Goal: Task Accomplishment & Management: Manage account settings

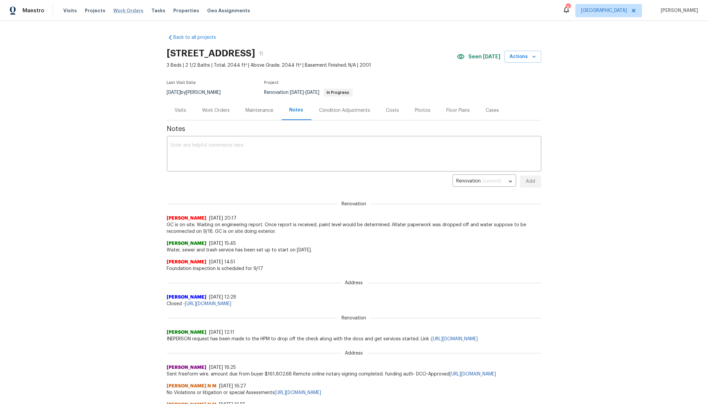
click at [130, 10] on span "Work Orders" at bounding box center [128, 10] width 30 height 7
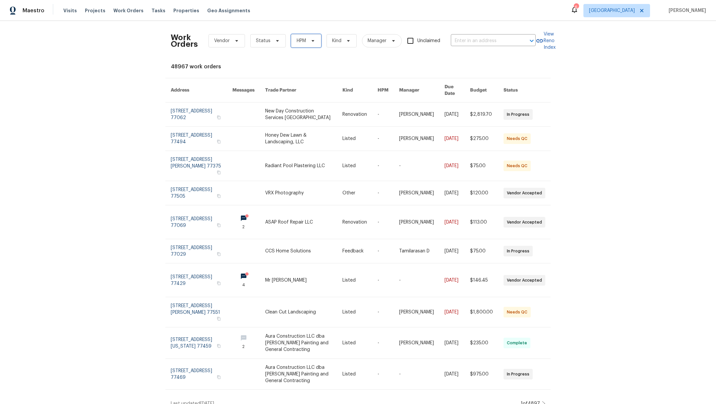
click at [299, 41] on span "HPM" at bounding box center [301, 40] width 9 height 7
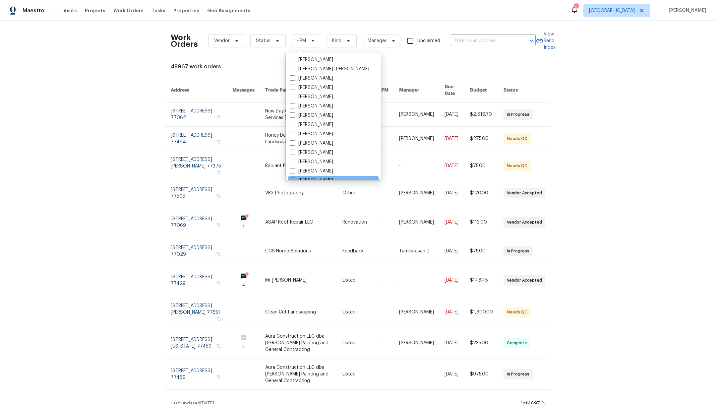
click at [291, 179] on span at bounding box center [292, 179] width 5 height 5
click at [291, 179] on input "[PERSON_NAME]" at bounding box center [292, 179] width 4 height 4
checkbox input "true"
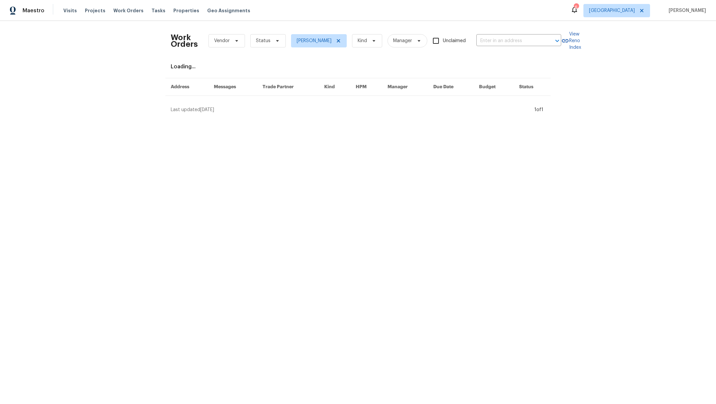
scroll to position [2, 0]
click at [218, 42] on span "Vendor" at bounding box center [222, 40] width 16 height 7
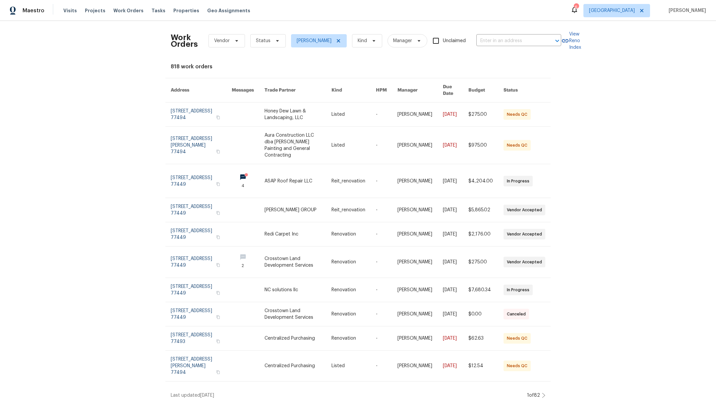
click at [421, 22] on div "Work Orders Vendor Status [PERSON_NAME] Kind Manager Unclaimed ​ View Reno Inde…" at bounding box center [358, 212] width 716 height 383
click at [259, 43] on span "Status" at bounding box center [263, 40] width 15 height 7
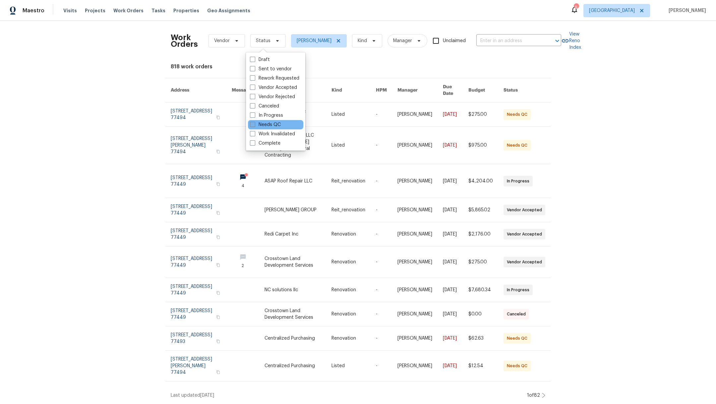
click at [251, 124] on span at bounding box center [252, 124] width 5 height 5
click at [251, 124] on input "Needs QC" at bounding box center [252, 123] width 4 height 4
checkbox input "true"
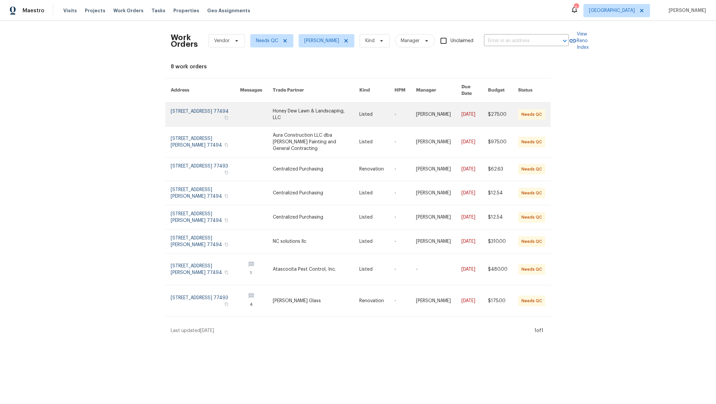
click at [280, 114] on link at bounding box center [316, 114] width 87 height 24
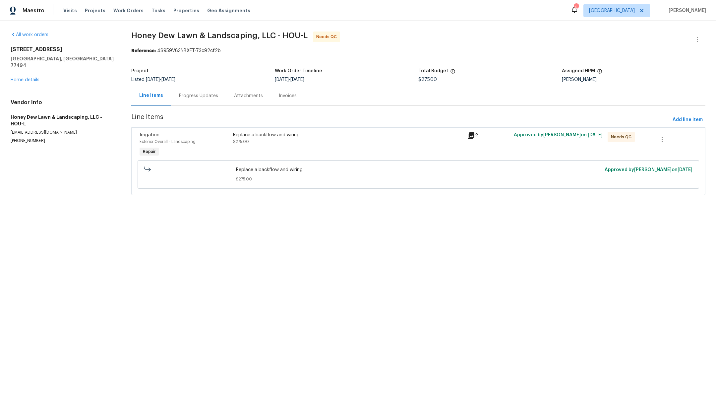
click at [279, 142] on div "Replace a backflow and wiring. $275.00" at bounding box center [348, 138] width 230 height 13
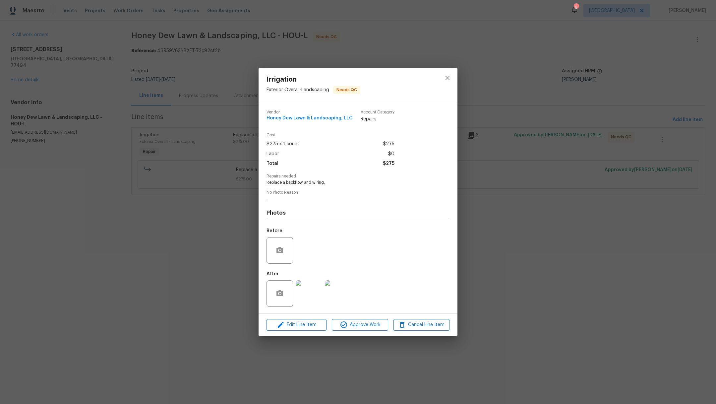
click at [310, 291] on img at bounding box center [309, 293] width 27 height 27
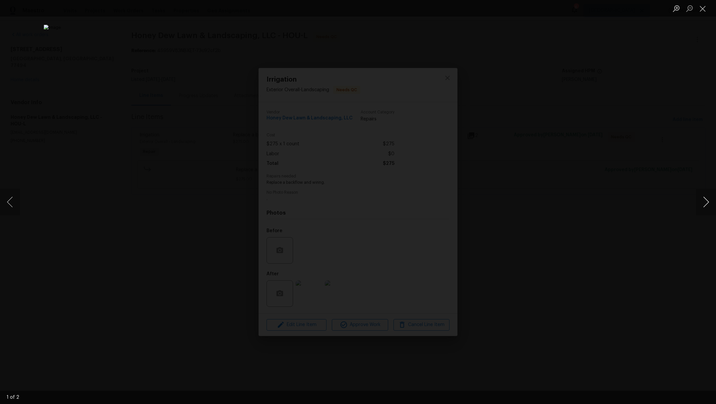
click at [708, 202] on button "Next image" at bounding box center [706, 202] width 20 height 27
click at [702, 14] on button "Close lightbox" at bounding box center [702, 9] width 13 height 12
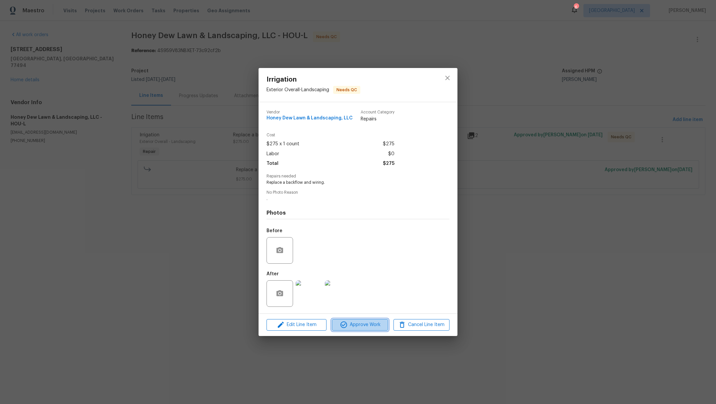
click at [356, 330] on button "Approve Work" at bounding box center [360, 325] width 56 height 12
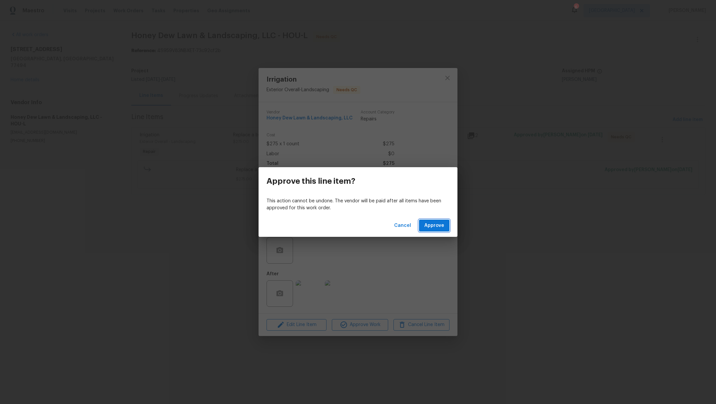
click at [442, 226] on span "Approve" at bounding box center [434, 225] width 20 height 8
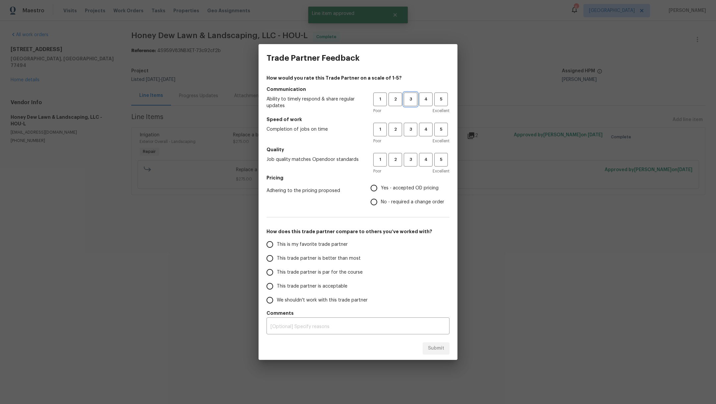
click at [415, 98] on span "3" at bounding box center [410, 99] width 12 height 8
click at [415, 130] on span "3" at bounding box center [410, 130] width 12 height 8
click at [415, 157] on span "3" at bounding box center [410, 160] width 12 height 8
click at [397, 188] on span "Yes - accepted OD pricing" at bounding box center [410, 188] width 58 height 7
click at [381, 188] on input "Yes - accepted OD pricing" at bounding box center [374, 188] width 14 height 14
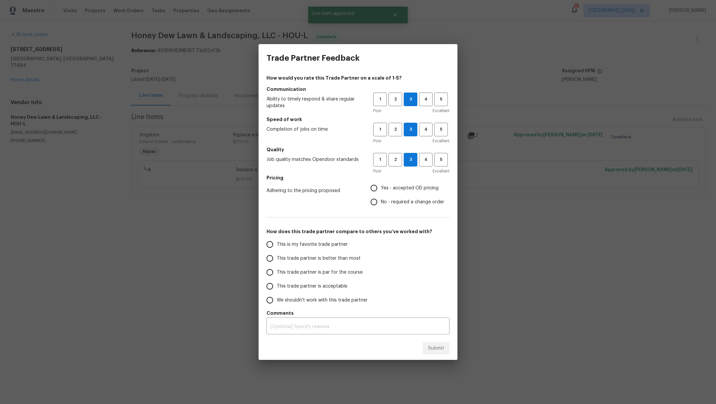
radio input "true"
click at [322, 257] on span "This trade partner is better than most" at bounding box center [319, 258] width 84 height 7
click at [277, 257] on input "This trade partner is better than most" at bounding box center [270, 258] width 14 height 14
click at [438, 350] on span "Submit" at bounding box center [436, 348] width 16 height 8
radio input "true"
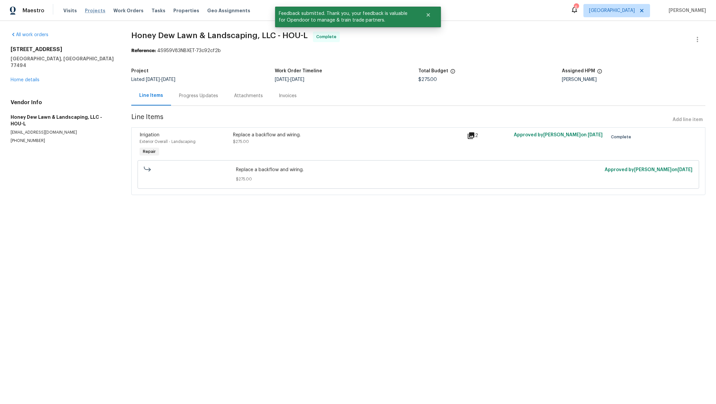
click at [89, 9] on span "Projects" at bounding box center [95, 10] width 21 height 7
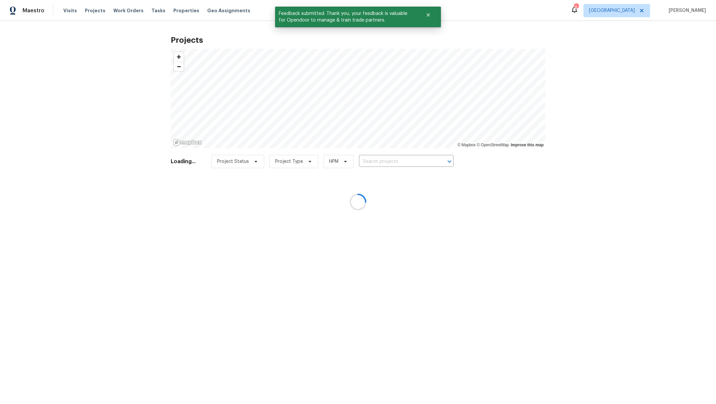
click at [392, 160] on div at bounding box center [358, 202] width 716 height 404
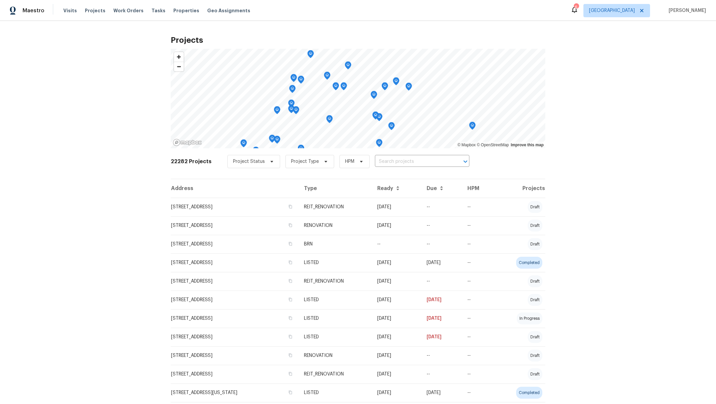
click at [392, 160] on input "text" at bounding box center [413, 161] width 76 height 10
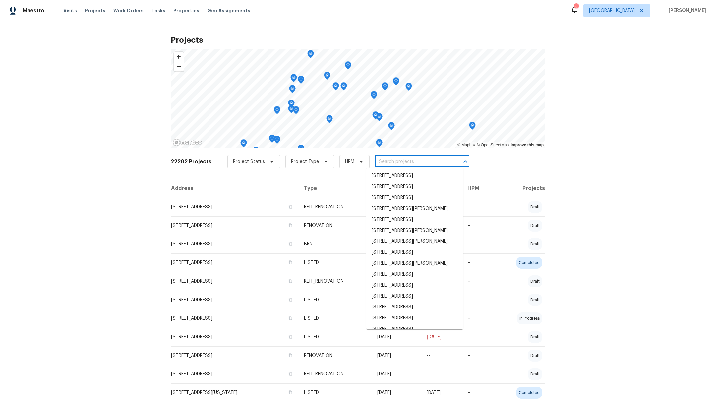
type input "1"
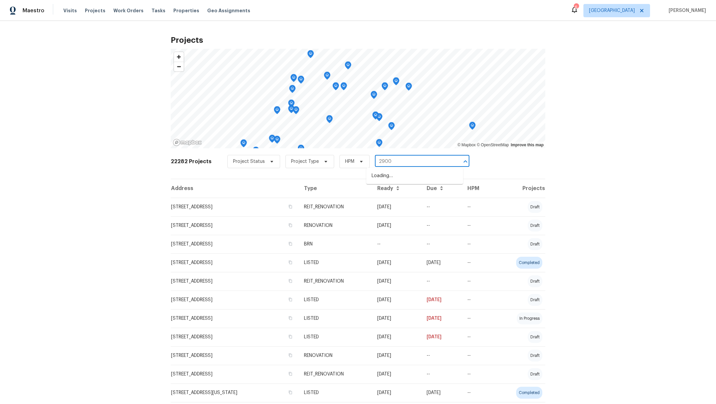
type input "29002"
click at [435, 174] on li "[STREET_ADDRESS][PERSON_NAME]" at bounding box center [414, 175] width 97 height 11
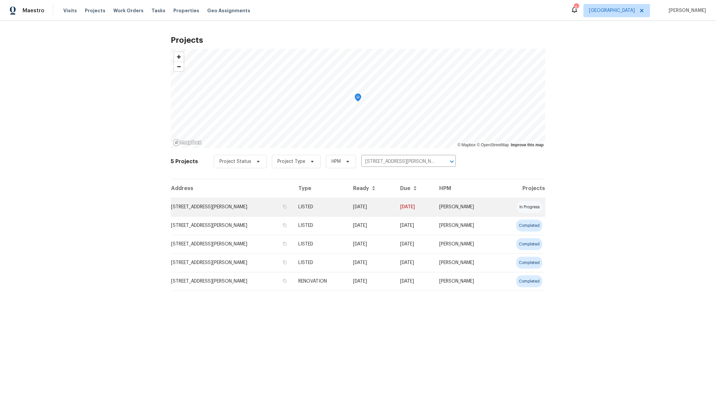
click at [224, 203] on td "[STREET_ADDRESS][PERSON_NAME]" at bounding box center [232, 207] width 122 height 19
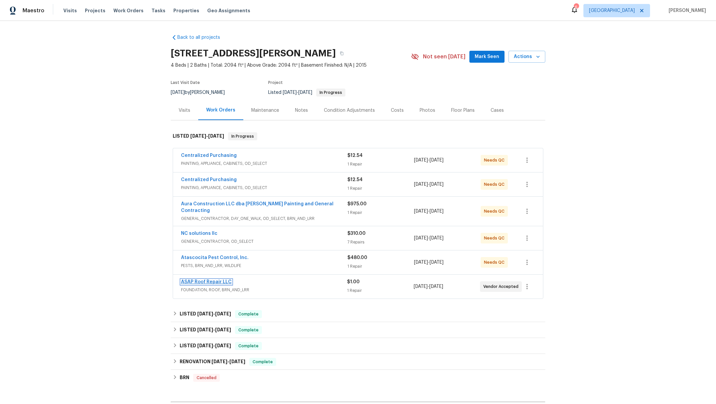
click at [198, 279] on link "ASAP Roof Repair LLC" at bounding box center [206, 281] width 51 height 5
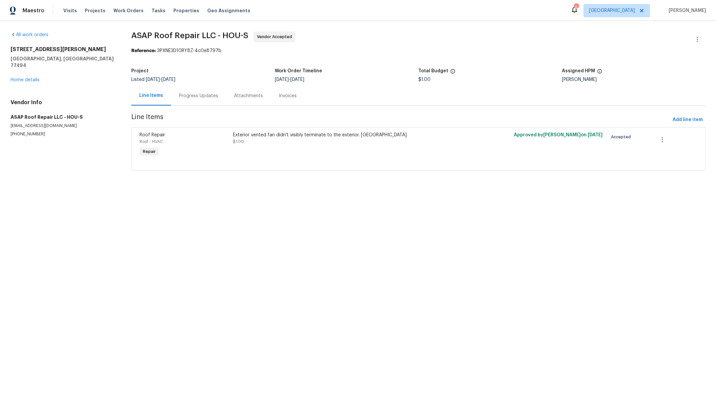
click at [196, 96] on div "Progress Updates" at bounding box center [198, 95] width 39 height 7
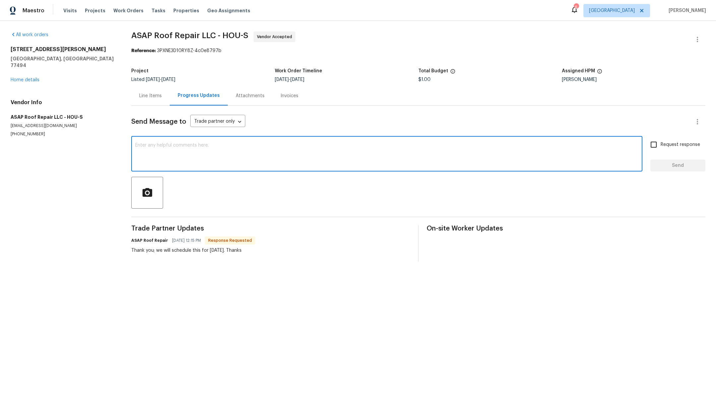
click at [199, 153] on textarea at bounding box center [386, 154] width 503 height 23
type textarea "Could you please send a technician to seal a water heater flue [DATE] if still …"
click at [647, 147] on input "Request response" at bounding box center [654, 145] width 14 height 14
checkbox input "true"
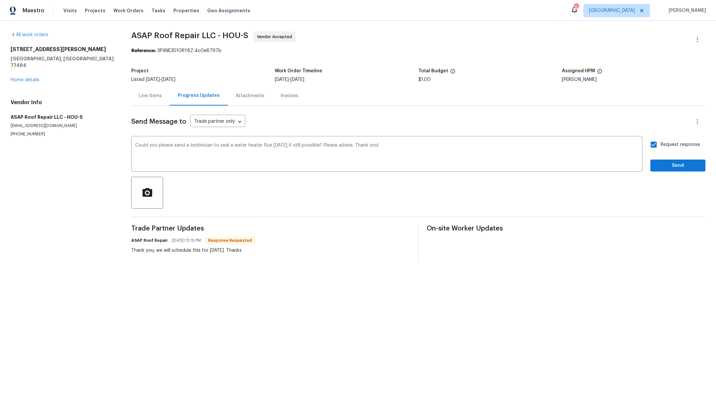
click at [660, 171] on div "Send Message to Trade partner only Trade partner only ​ Could you please send a…" at bounding box center [418, 184] width 574 height 156
click at [660, 167] on span "Send" at bounding box center [678, 165] width 44 height 8
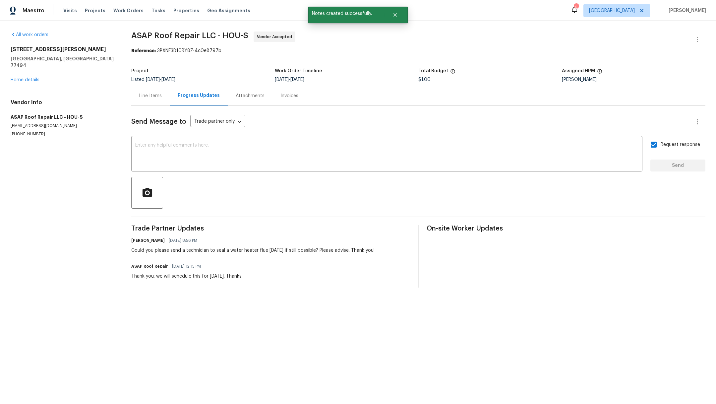
click at [22, 69] on div "[STREET_ADDRESS][PERSON_NAME][PERSON_NAME] Home details" at bounding box center [63, 64] width 105 height 37
click at [23, 78] on link "Home details" at bounding box center [25, 80] width 29 height 5
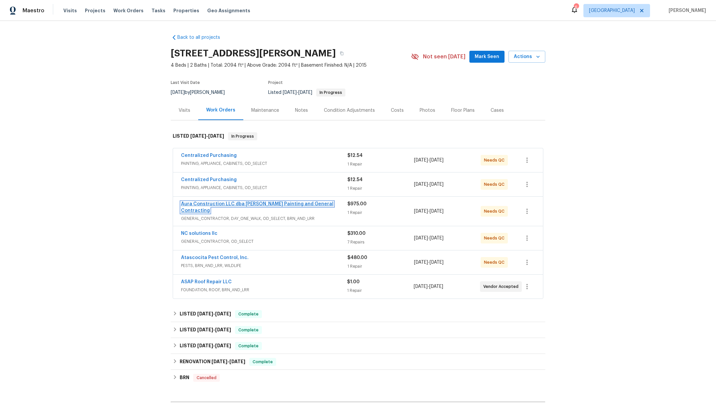
click at [197, 203] on link "Aura Construction LLC dba [PERSON_NAME] Painting and General Contracting" at bounding box center [257, 207] width 153 height 11
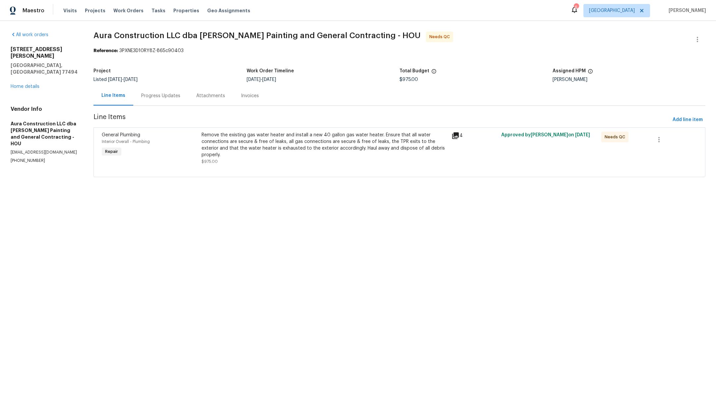
click at [250, 149] on div "Remove the existing gas water heater and install a new 40 gallon gas water heat…" at bounding box center [325, 145] width 246 height 27
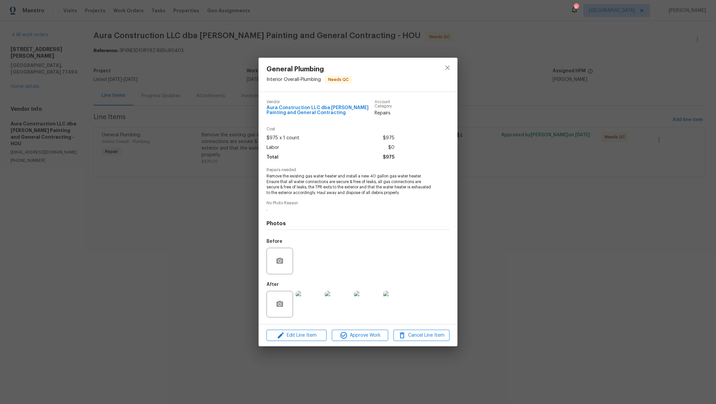
click at [310, 310] on img at bounding box center [309, 304] width 27 height 27
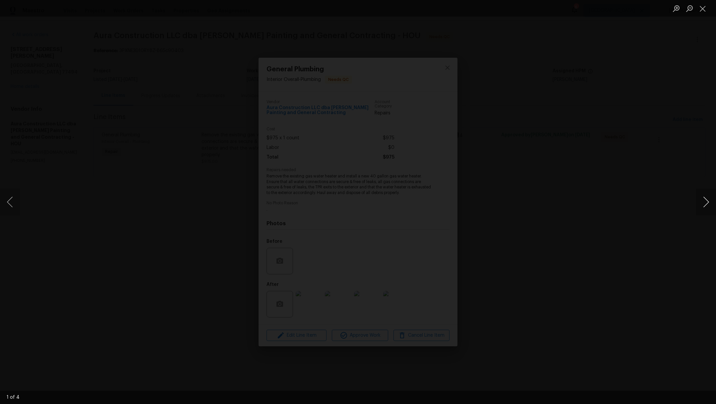
click at [708, 198] on button "Next image" at bounding box center [706, 202] width 20 height 27
click at [705, 11] on button "Close lightbox" at bounding box center [702, 9] width 13 height 12
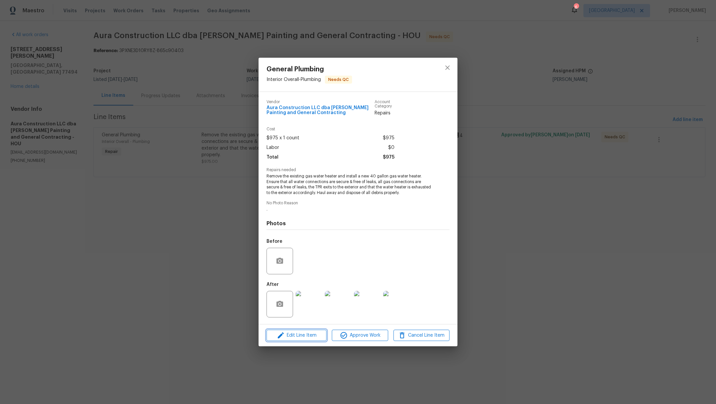
click at [307, 335] on span "Edit Line Item" at bounding box center [297, 335] width 56 height 8
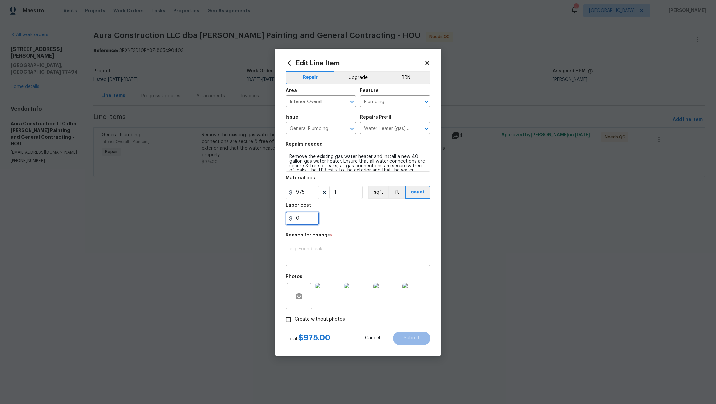
drag, startPoint x: 301, startPoint y: 218, endPoint x: 273, endPoint y: 216, distance: 28.3
click at [273, 216] on div "Edit Line Item Repair Upgrade BRN Area Interior Overall ​ Feature Plumbing ​ Is…" at bounding box center [358, 202] width 716 height 404
type input "5"
type input "225"
click at [307, 255] on textarea at bounding box center [358, 254] width 137 height 14
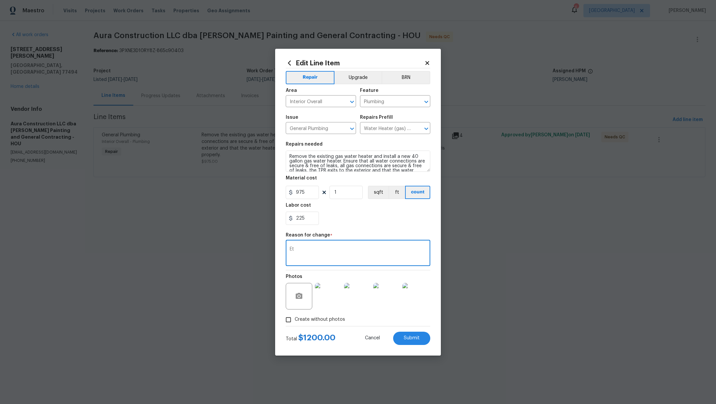
type textarea "E"
type textarea "Final cost- attic access and drain pipe"
click at [414, 339] on span "Submit" at bounding box center [412, 338] width 16 height 5
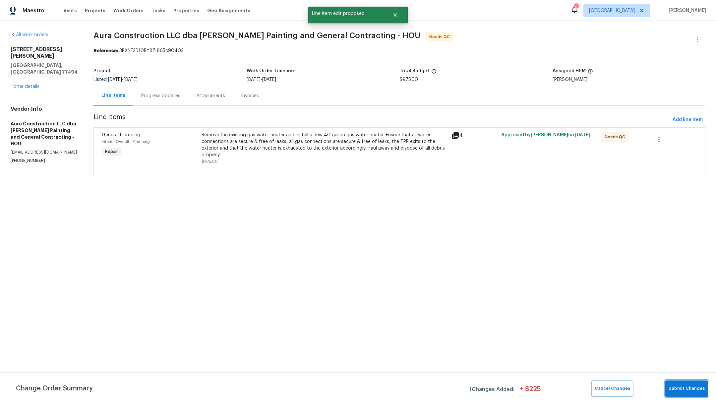
click at [677, 389] on span "Submit Changes" at bounding box center [687, 389] width 36 height 8
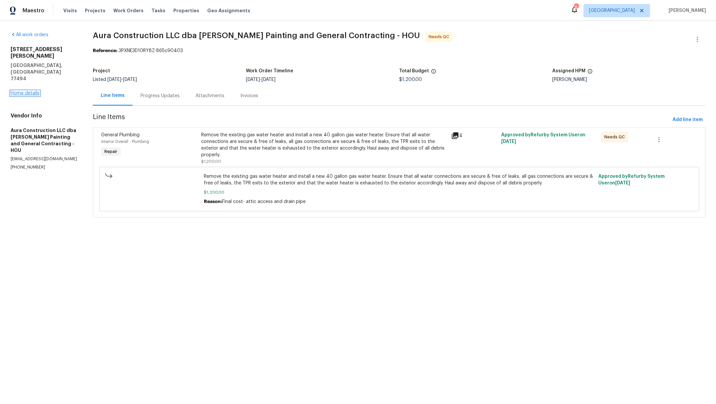
click at [25, 91] on link "Home details" at bounding box center [25, 93] width 29 height 5
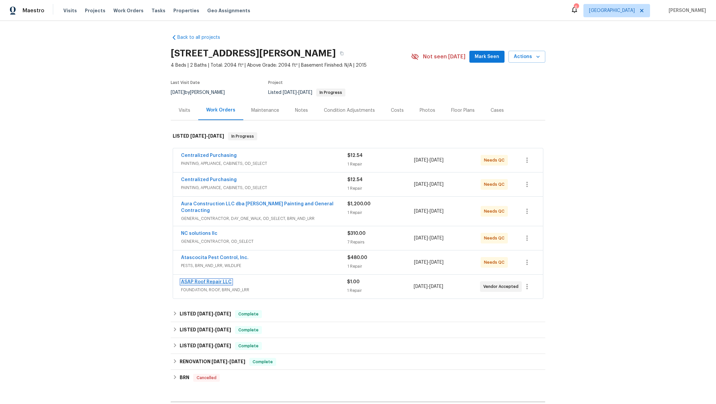
click at [206, 279] on link "ASAP Roof Repair LLC" at bounding box center [206, 281] width 51 height 5
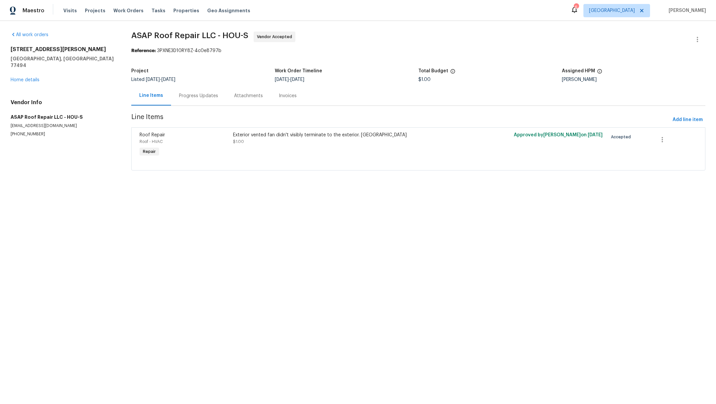
click at [200, 101] on div "Progress Updates" at bounding box center [198, 96] width 55 height 20
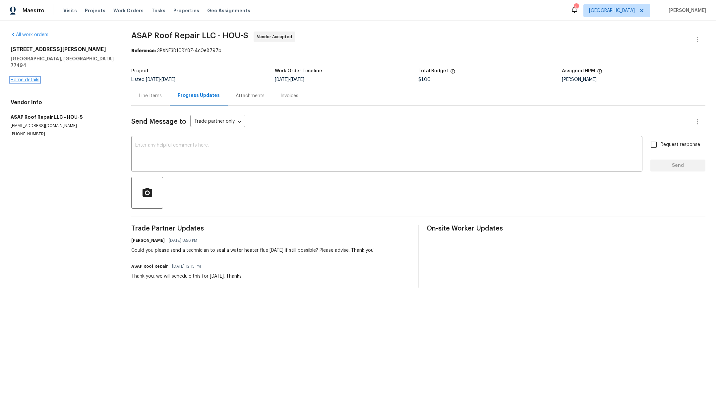
click at [24, 78] on link "Home details" at bounding box center [25, 80] width 29 height 5
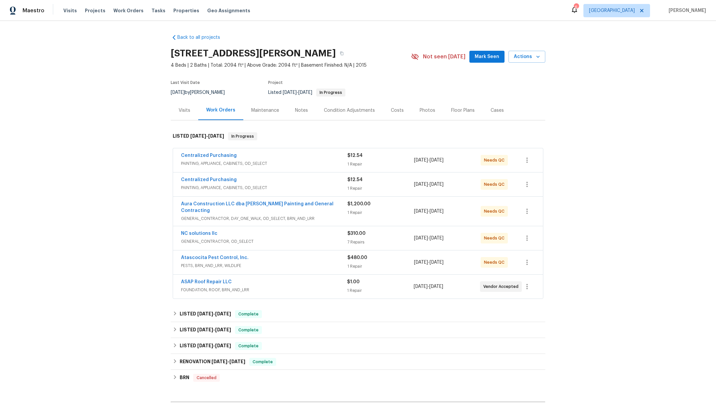
click at [294, 106] on div "Notes" at bounding box center [301, 110] width 29 height 20
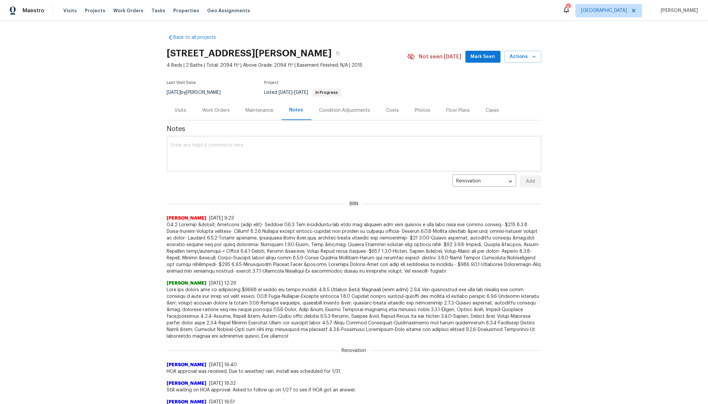
click at [252, 158] on textarea at bounding box center [354, 154] width 367 height 23
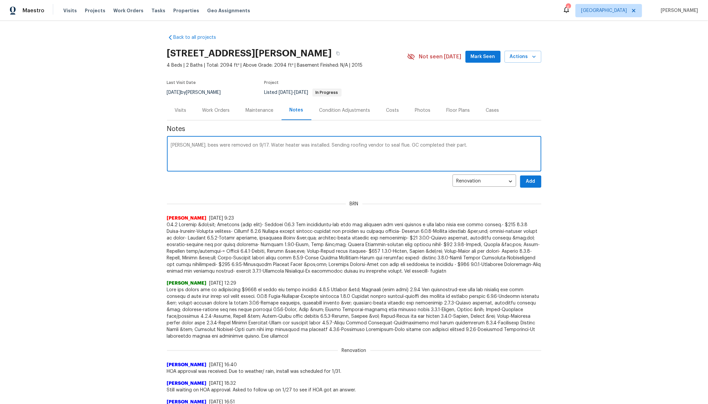
type textarea "TOM. bees were removed on 9/17. Water heater was installed. Sending roofing ven…"
click at [531, 184] on span "Add" at bounding box center [531, 181] width 11 height 8
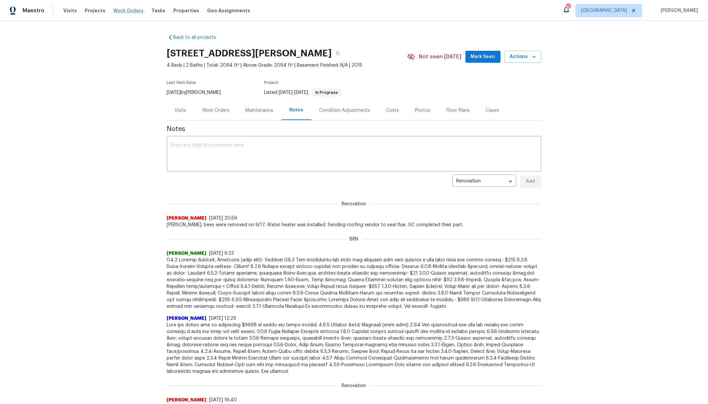
click at [116, 14] on span "Work Orders" at bounding box center [128, 10] width 30 height 7
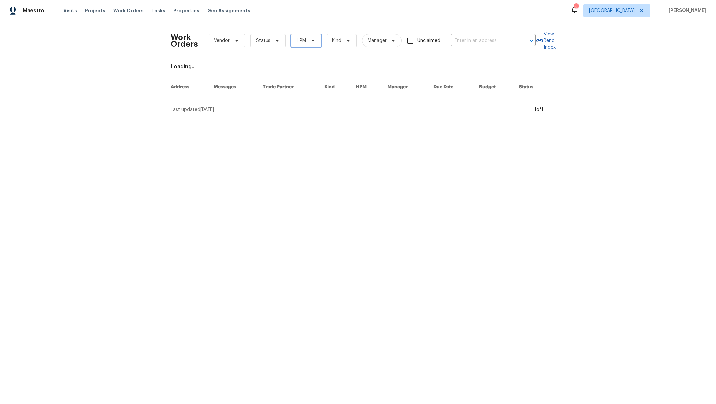
click at [297, 42] on span "HPM" at bounding box center [301, 40] width 9 height 7
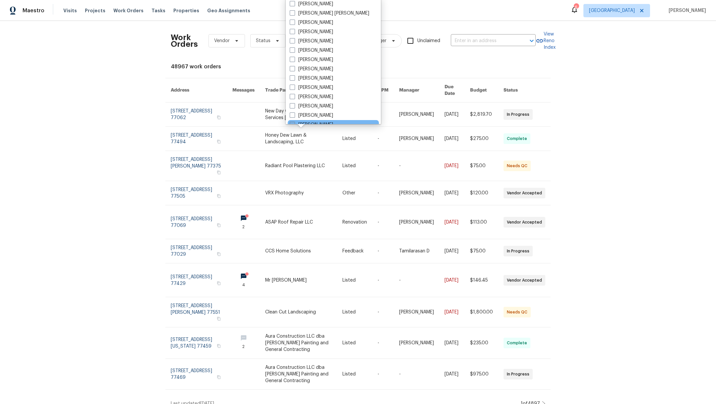
click at [292, 122] on span at bounding box center [292, 124] width 5 height 5
click at [292, 122] on input "[PERSON_NAME]" at bounding box center [292, 123] width 4 height 4
checkbox input "true"
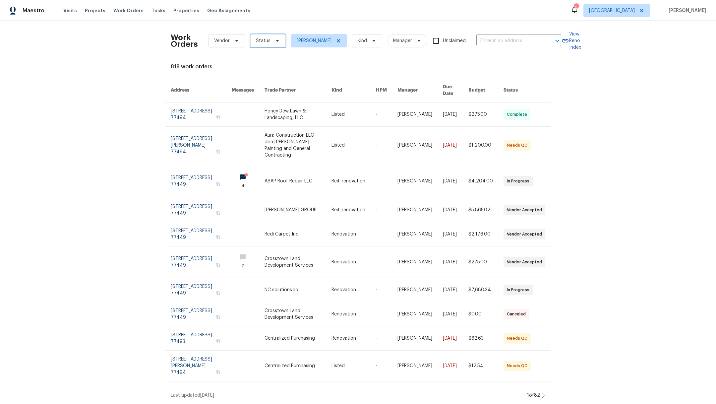
click at [257, 45] on span "Status" at bounding box center [267, 40] width 35 height 13
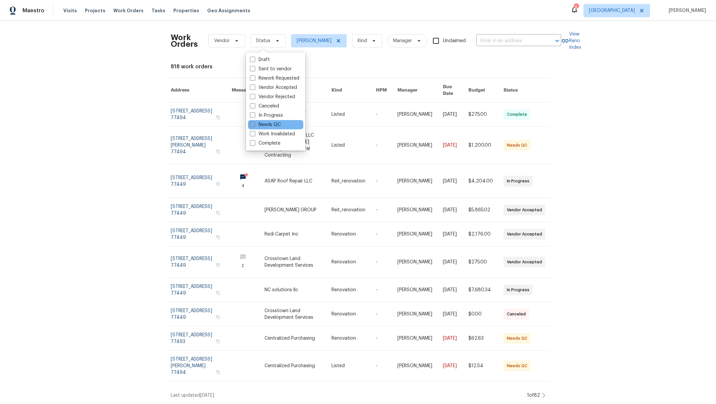
click at [252, 125] on span at bounding box center [252, 124] width 5 height 5
click at [252, 125] on input "Needs QC" at bounding box center [252, 123] width 4 height 4
checkbox input "true"
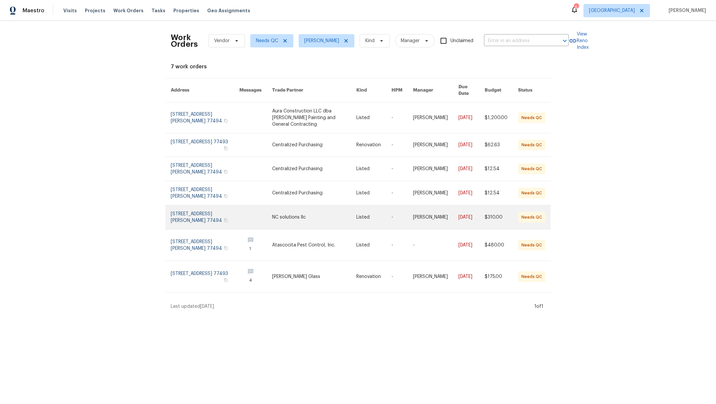
click at [193, 207] on link at bounding box center [205, 217] width 69 height 24
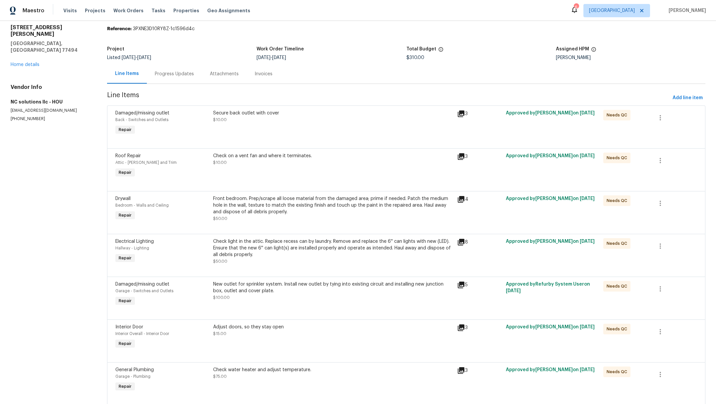
scroll to position [50, 0]
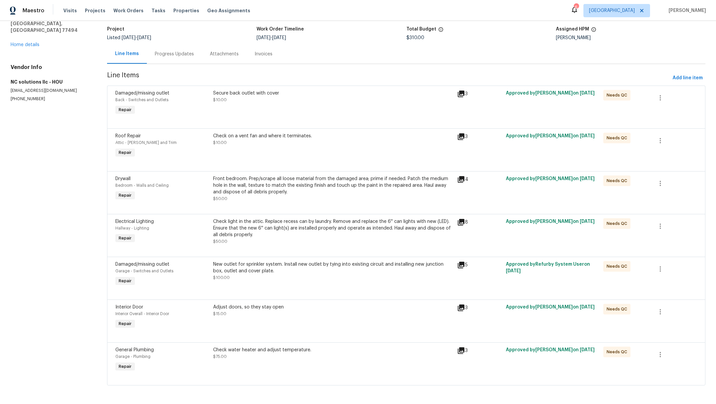
click at [332, 177] on div "Front bedroom. Prep/scrape all loose material from the damaged area; prime if n…" at bounding box center [333, 185] width 240 height 20
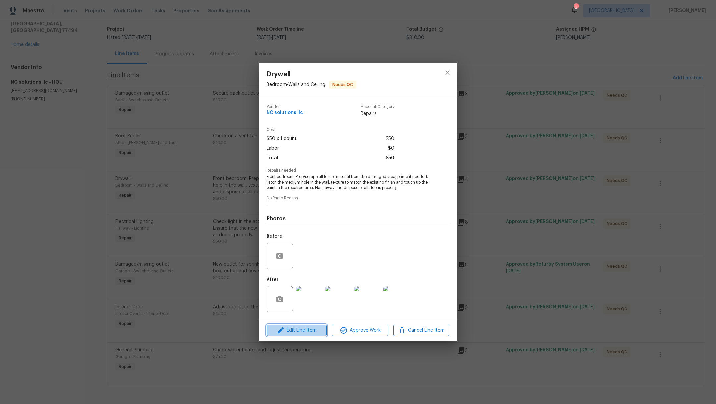
click at [296, 335] on button "Edit Line Item" at bounding box center [297, 331] width 60 height 12
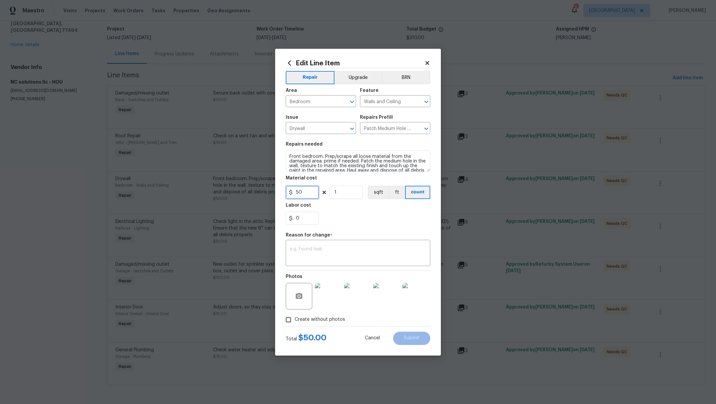
drag, startPoint x: 308, startPoint y: 193, endPoint x: 265, endPoint y: 188, distance: 43.7
click at [265, 188] on div "Edit Line Item Repair Upgrade BRN Area Bedroom ​ Feature Walls and Ceiling ​ Is…" at bounding box center [358, 202] width 716 height 404
type input "100"
click at [327, 248] on textarea at bounding box center [358, 254] width 137 height 14
type textarea "final cost"
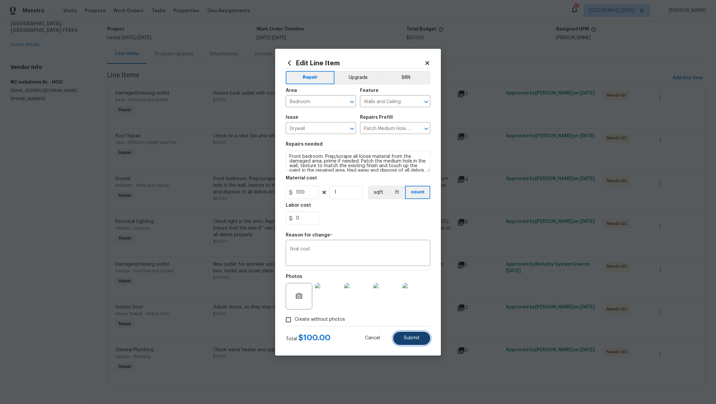
click at [407, 336] on span "Submit" at bounding box center [412, 338] width 16 height 5
type input "50"
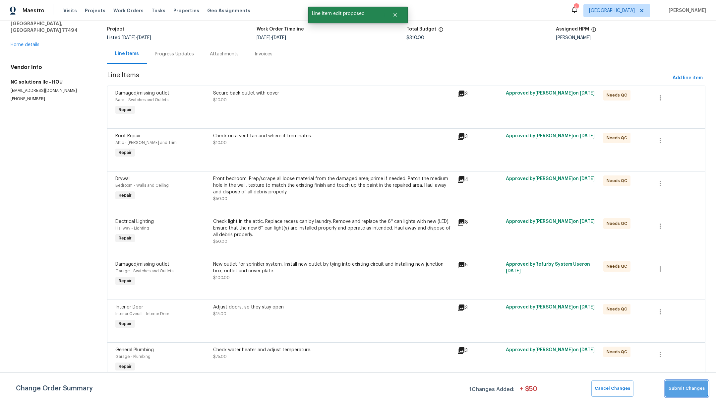
click at [678, 380] on button "Submit Changes" at bounding box center [686, 388] width 43 height 16
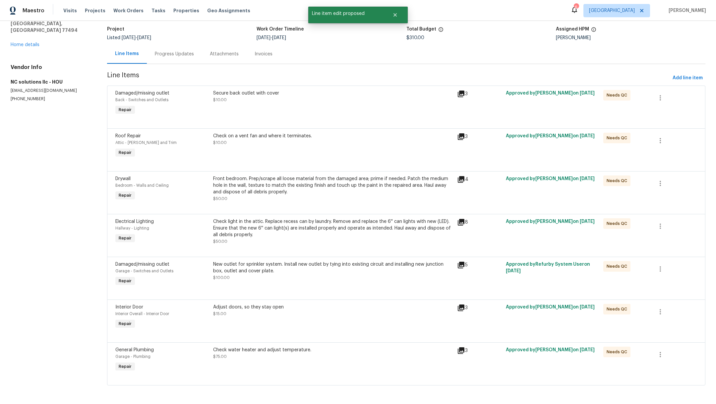
scroll to position [0, 0]
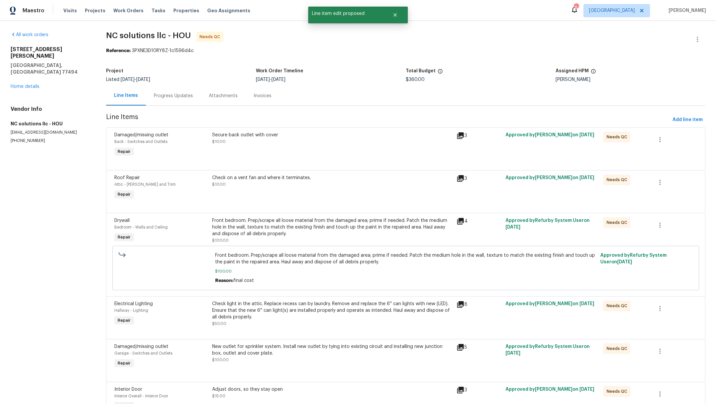
click at [282, 152] on div "Secure back outlet with cover $10.00" at bounding box center [332, 145] width 245 height 31
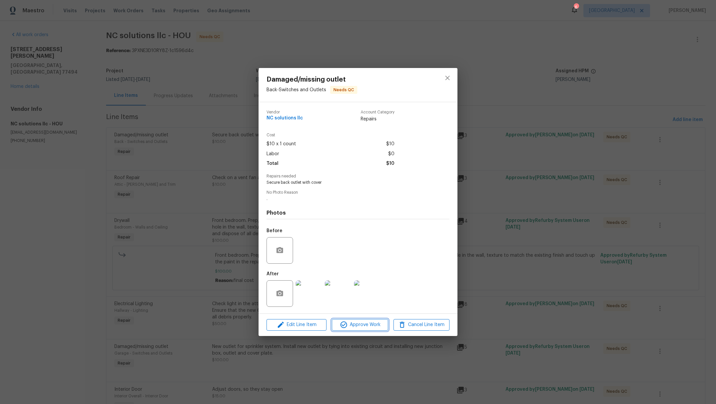
click at [360, 328] on span "Approve Work" at bounding box center [360, 325] width 52 height 8
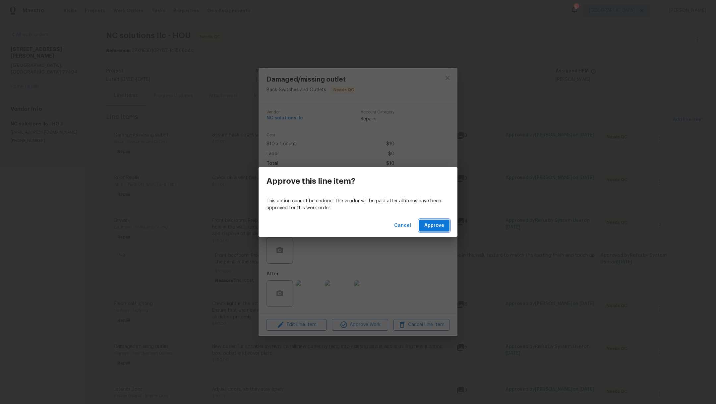
click at [436, 228] on span "Approve" at bounding box center [434, 225] width 20 height 8
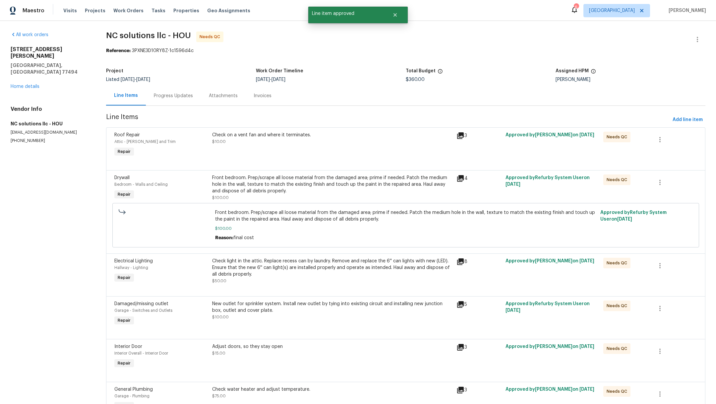
click at [280, 147] on div "Check on a vent fan and where it terminates. $10.00" at bounding box center [332, 145] width 245 height 31
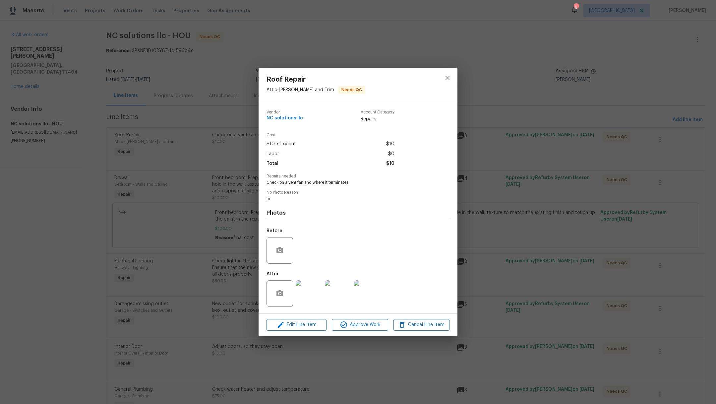
click at [309, 290] on img at bounding box center [309, 293] width 27 height 27
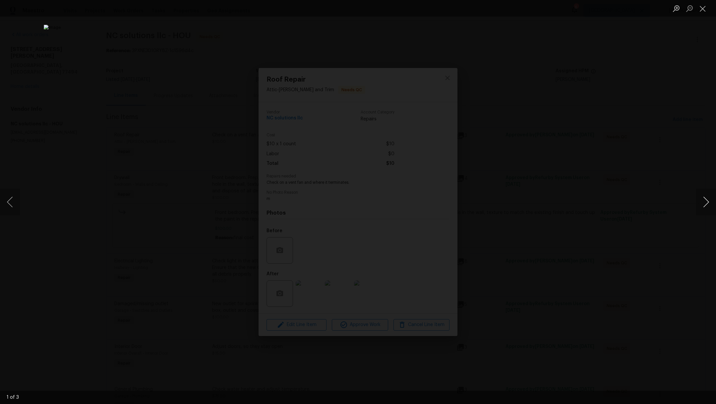
click at [708, 205] on button "Next image" at bounding box center [706, 202] width 20 height 27
click at [702, 9] on button "Close lightbox" at bounding box center [702, 9] width 13 height 12
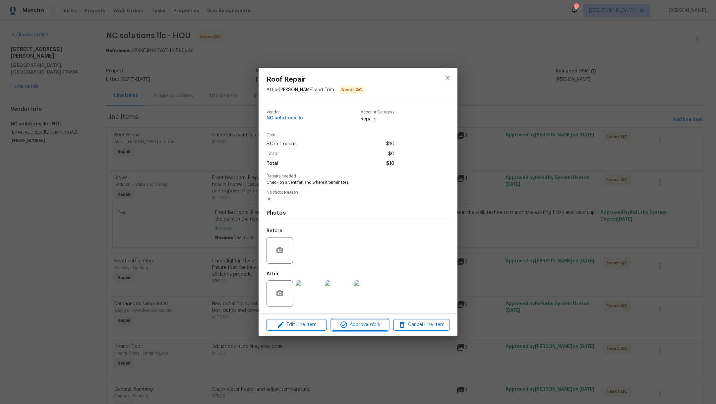
click at [350, 325] on span "Approve Work" at bounding box center [360, 325] width 52 height 8
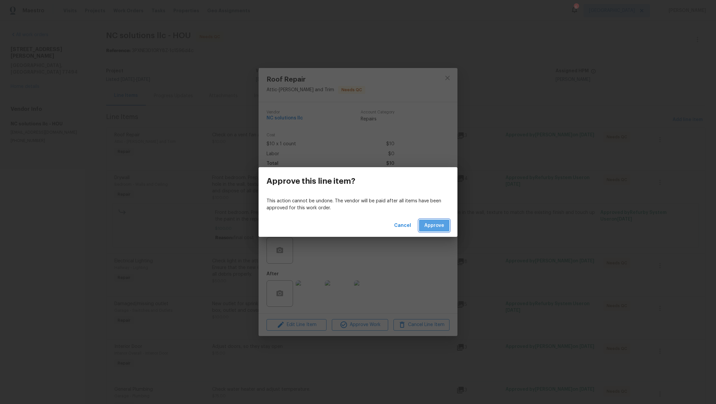
click at [439, 228] on span "Approve" at bounding box center [434, 225] width 20 height 8
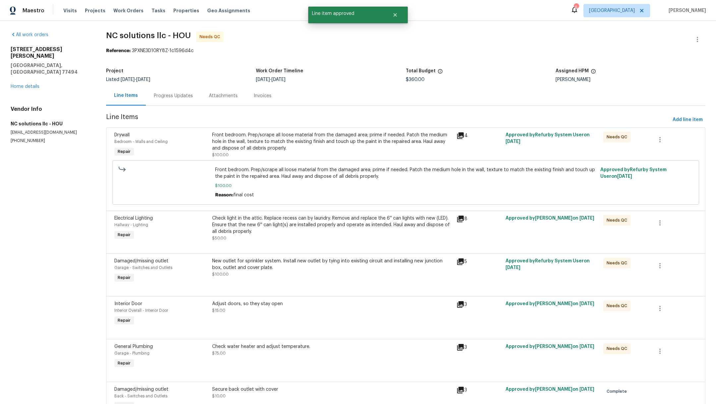
click at [296, 149] on div "Front bedroom. Prep/scrape all loose material from the damaged area; prime if n…" at bounding box center [332, 142] width 241 height 20
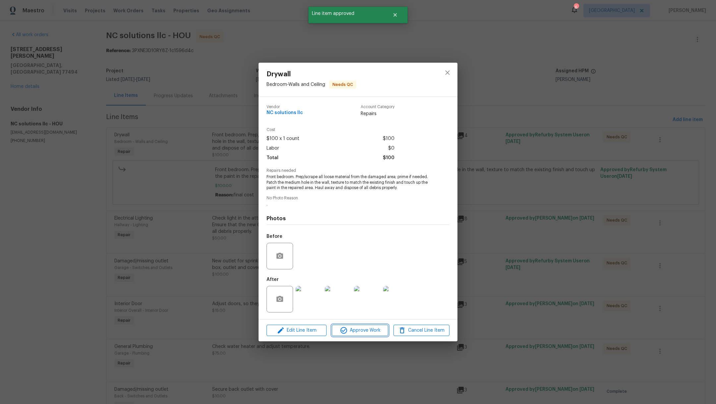
click at [353, 328] on span "Approve Work" at bounding box center [360, 330] width 52 height 8
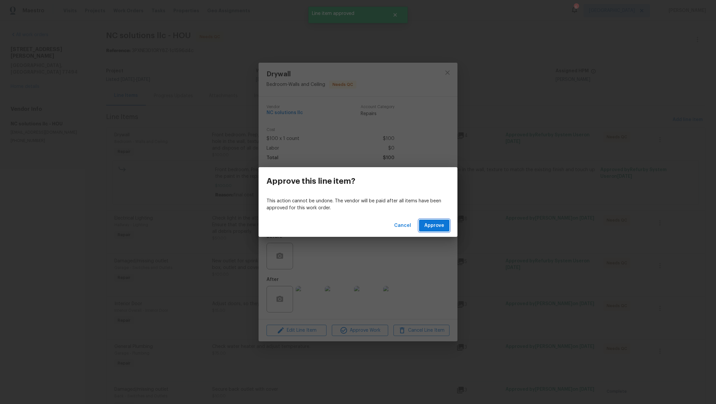
click at [434, 225] on span "Approve" at bounding box center [434, 225] width 20 height 8
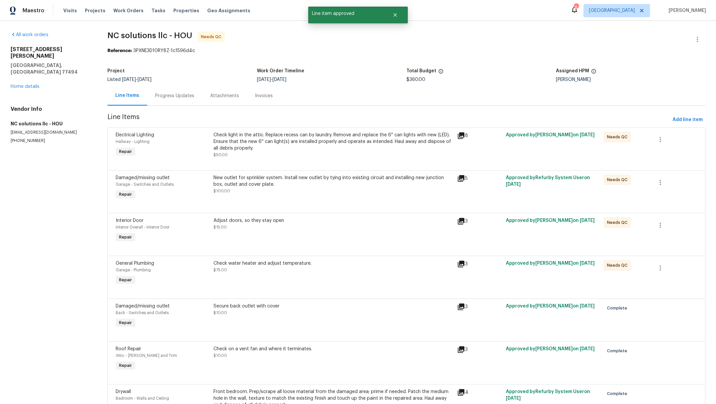
click at [281, 150] on div "Check light in the attic. Replace recess can by laundry. Remove and replace the…" at bounding box center [334, 142] width 240 height 20
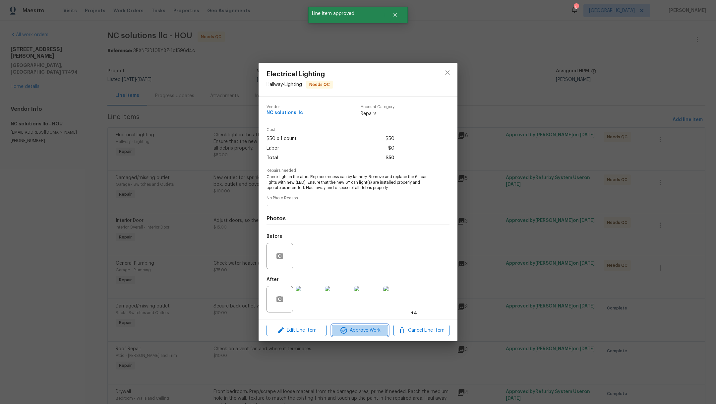
click at [364, 335] on button "Approve Work" at bounding box center [360, 331] width 56 height 12
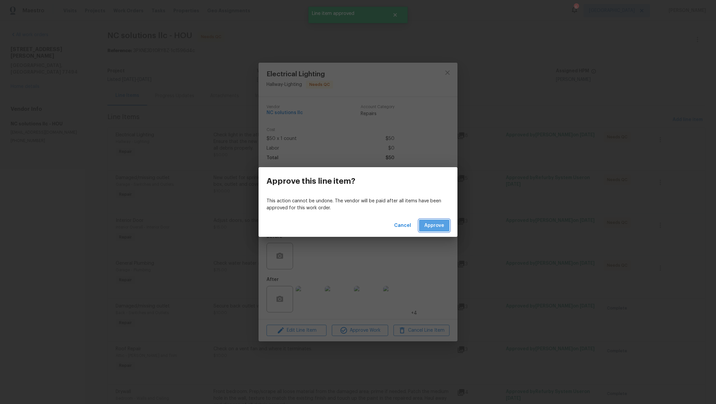
click at [443, 226] on span "Approve" at bounding box center [434, 225] width 20 height 8
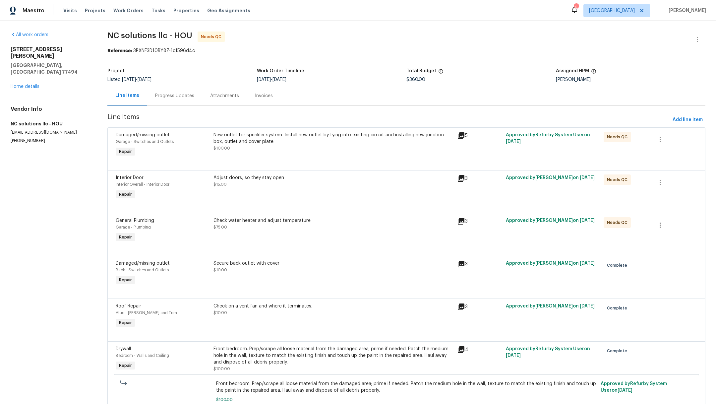
click at [270, 147] on div "New outlet for sprinkler system. Install new outlet by tying into existing circ…" at bounding box center [334, 142] width 240 height 20
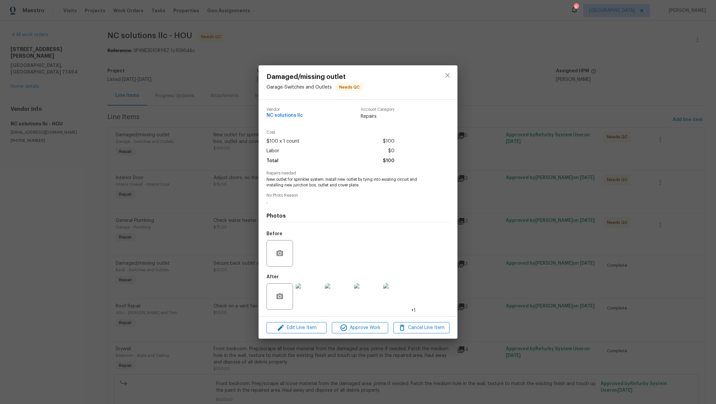
click at [313, 299] on img at bounding box center [309, 296] width 27 height 27
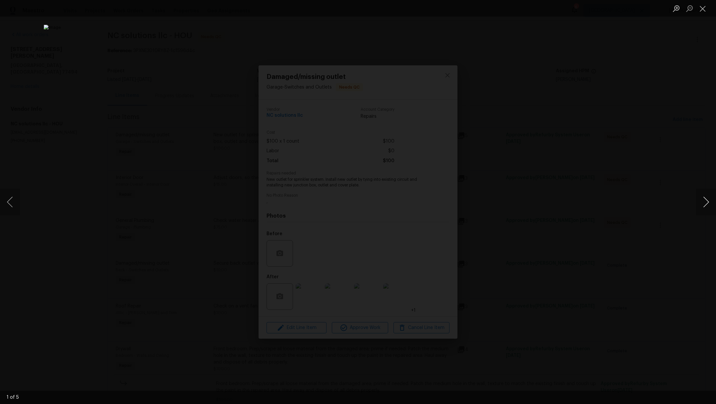
click at [712, 206] on button "Next image" at bounding box center [706, 202] width 20 height 27
click at [704, 11] on button "Close lightbox" at bounding box center [702, 9] width 13 height 12
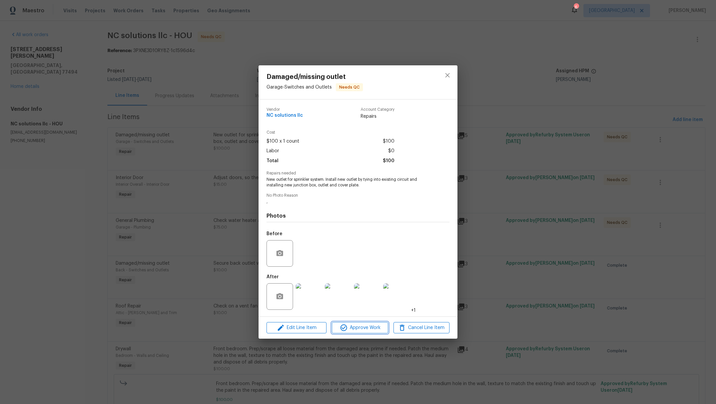
click at [366, 324] on span "Approve Work" at bounding box center [360, 328] width 52 height 8
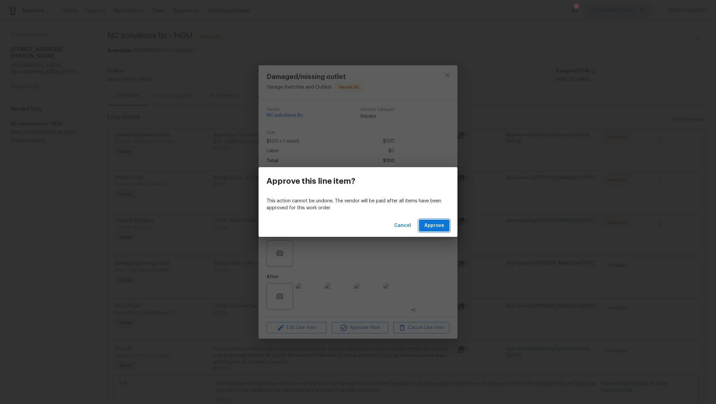
click at [444, 226] on span "Approve" at bounding box center [434, 225] width 20 height 8
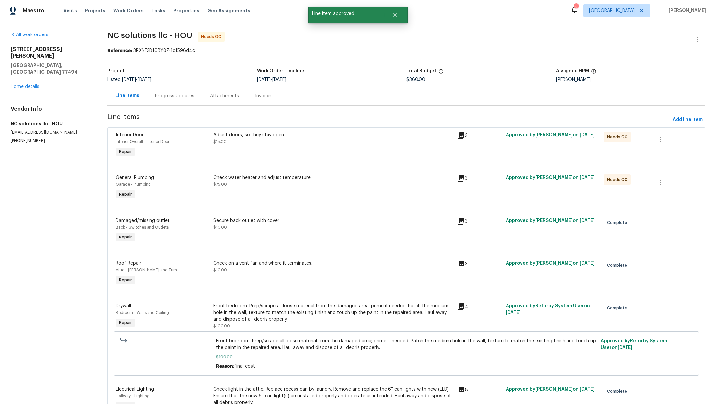
click at [321, 191] on div "Check water heater and adjust temperature. $75.00" at bounding box center [334, 187] width 244 height 31
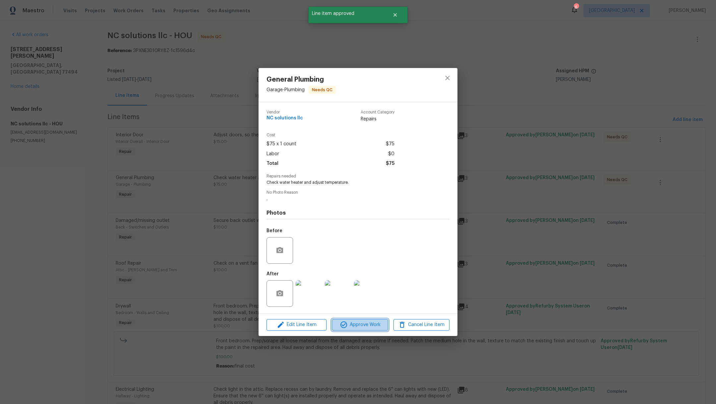
click at [339, 330] on button "Approve Work" at bounding box center [360, 325] width 56 height 12
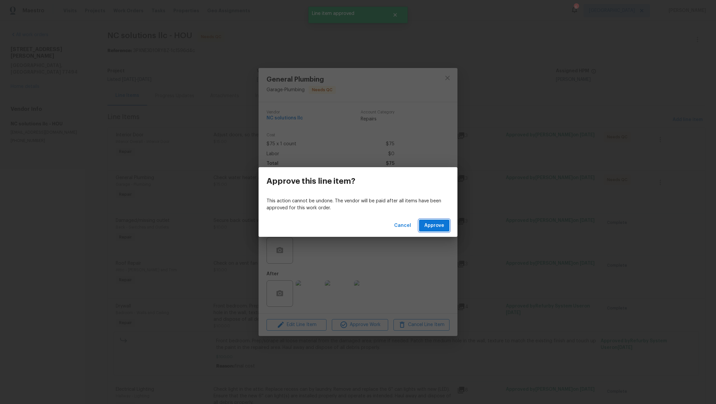
click at [446, 221] on button "Approve" at bounding box center [434, 225] width 31 height 12
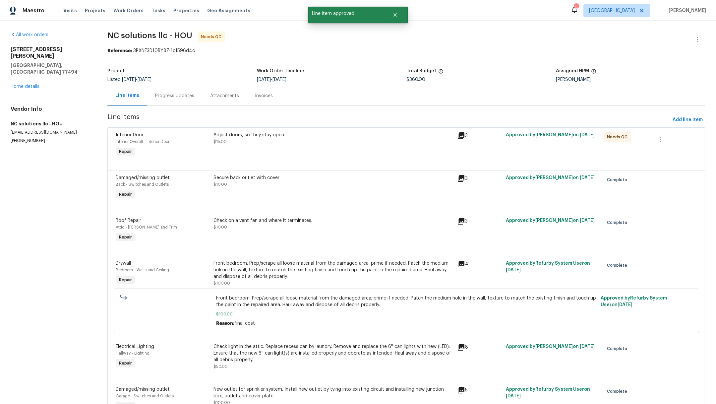
click at [264, 147] on div "Adjust doors, so they stay open $15.00" at bounding box center [334, 145] width 244 height 31
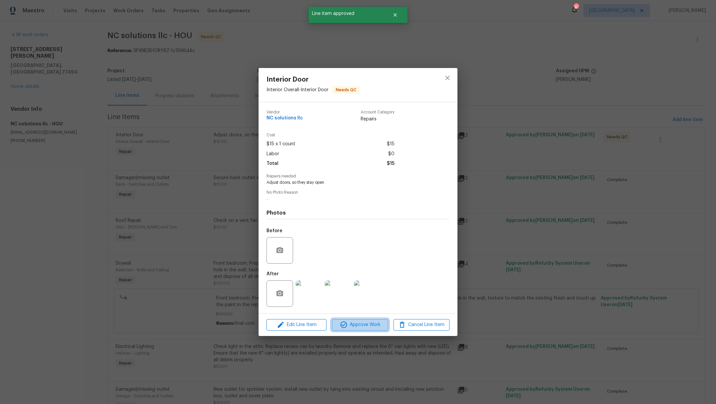
click at [335, 320] on button "Approve Work" at bounding box center [360, 325] width 56 height 12
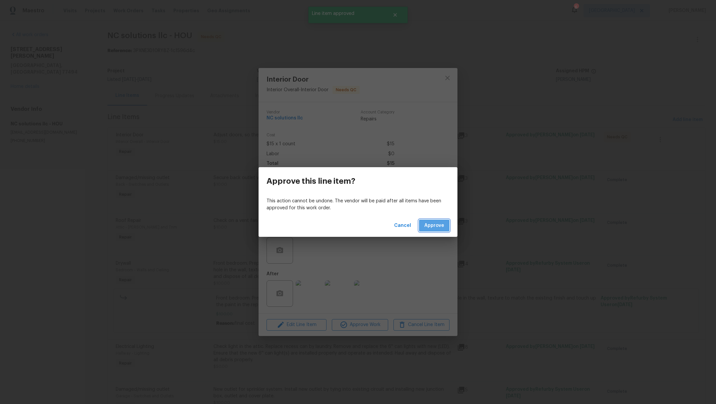
click at [436, 227] on span "Approve" at bounding box center [434, 225] width 20 height 8
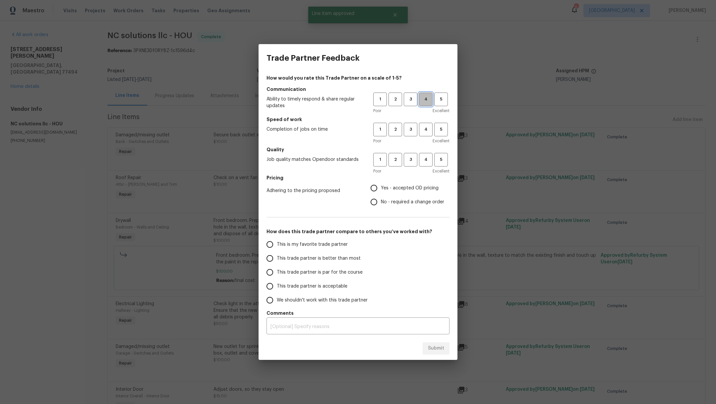
click at [424, 102] on span "4" at bounding box center [426, 99] width 12 height 8
click at [411, 121] on h5 "Speed of work" at bounding box center [358, 119] width 183 height 7
click at [408, 130] on span "3" at bounding box center [410, 130] width 12 height 8
click at [408, 151] on h5 "Quality" at bounding box center [358, 149] width 183 height 7
click at [410, 160] on span "3" at bounding box center [410, 160] width 12 height 8
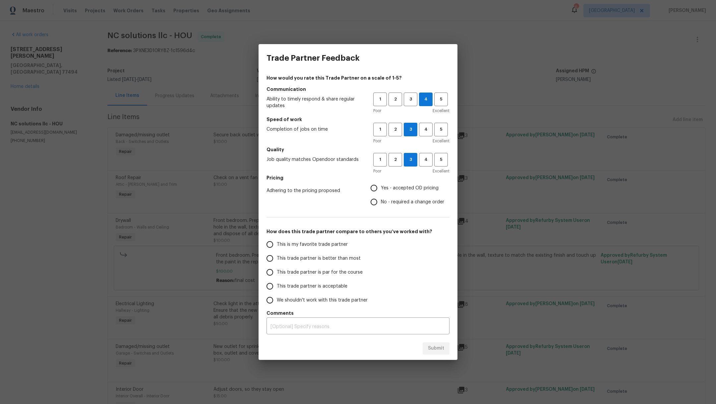
click at [409, 188] on span "Yes - accepted OD pricing" at bounding box center [410, 188] width 58 height 7
click at [381, 188] on input "Yes - accepted OD pricing" at bounding box center [374, 188] width 14 height 14
radio input "true"
click at [414, 201] on span "No - required a change order" at bounding box center [412, 202] width 63 height 7
click at [381, 201] on input "No - required a change order" at bounding box center [374, 202] width 14 height 14
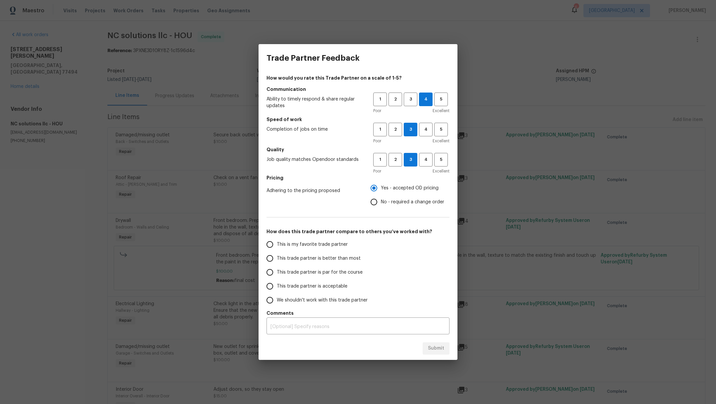
radio input "true"
click at [332, 256] on span "This trade partner is better than most" at bounding box center [319, 258] width 84 height 7
click at [277, 256] on input "This trade partner is better than most" at bounding box center [270, 258] width 14 height 14
click at [434, 351] on span "Submit" at bounding box center [436, 348] width 16 height 8
radio input "true"
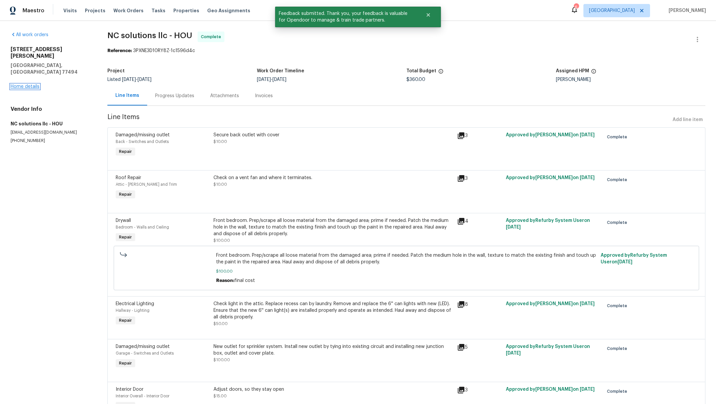
click at [33, 84] on link "Home details" at bounding box center [25, 86] width 29 height 5
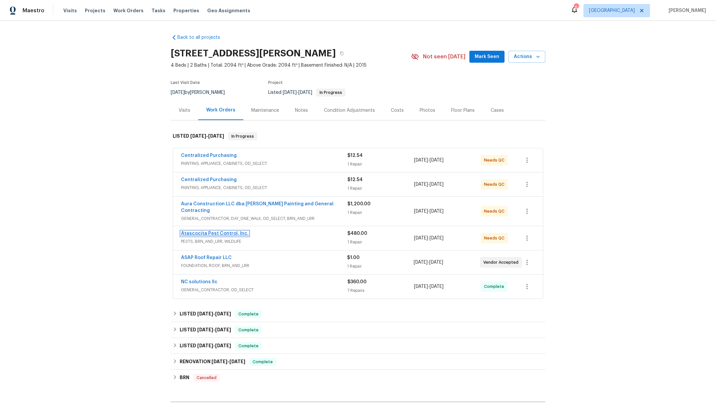
click at [188, 231] on link "Atascocita Pest Control, Inc." at bounding box center [215, 233] width 68 height 5
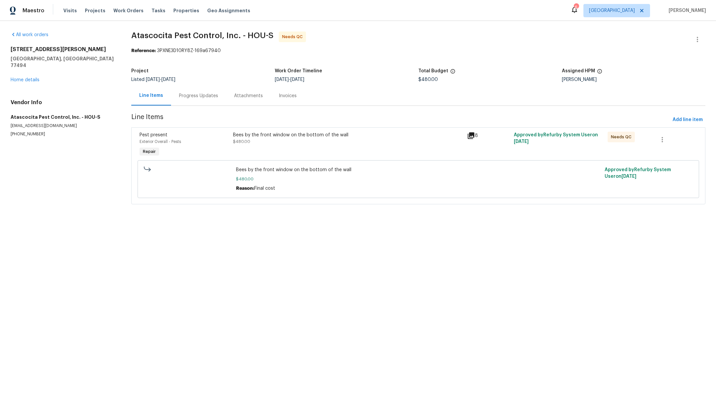
click at [204, 96] on div "Progress Updates" at bounding box center [198, 95] width 39 height 7
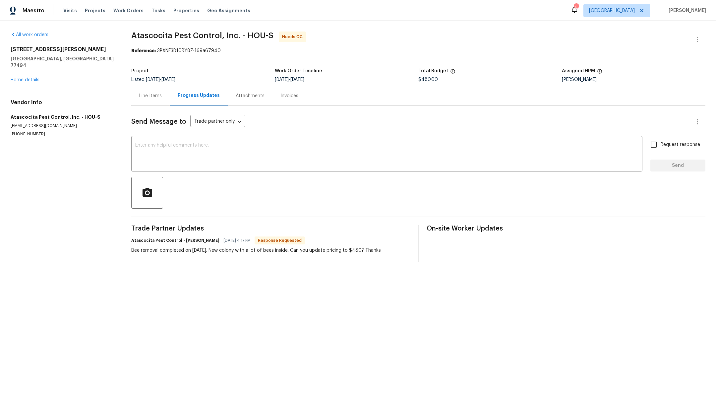
click at [244, 95] on div "Attachments" at bounding box center [250, 95] width 29 height 7
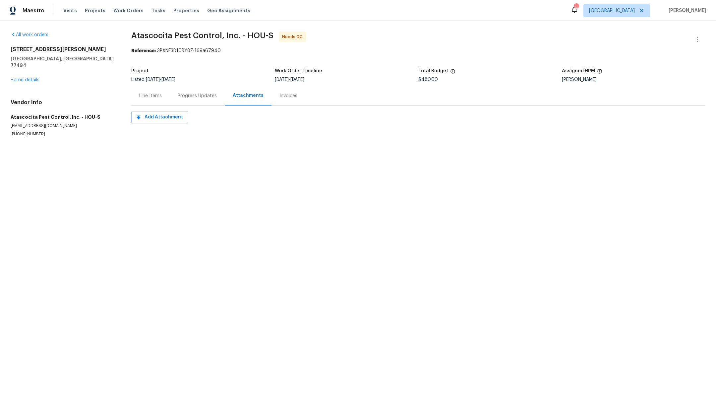
click at [197, 96] on div "Progress Updates" at bounding box center [197, 95] width 39 height 7
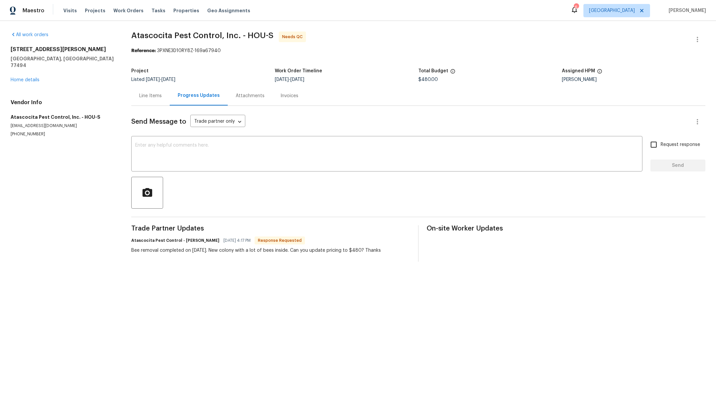
click at [153, 97] on div "Line Items" at bounding box center [150, 95] width 23 height 7
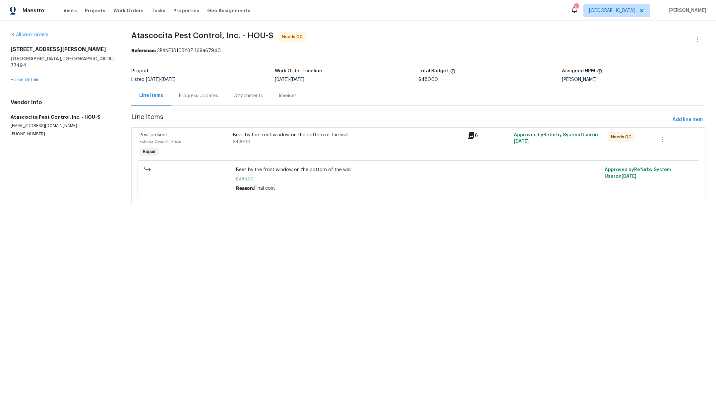
click at [274, 152] on div "Bees by the front window on the bottom of the wall $480.00" at bounding box center [348, 145] width 234 height 31
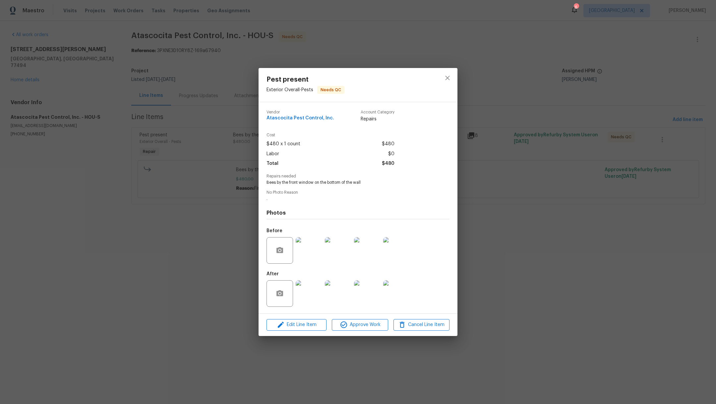
click at [306, 297] on img at bounding box center [309, 293] width 27 height 27
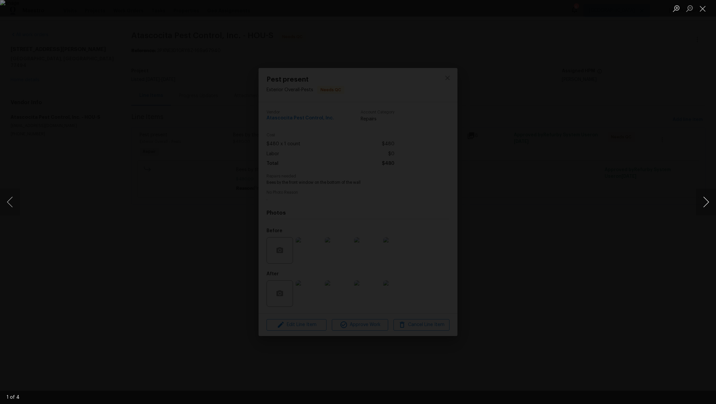
click at [708, 206] on button "Next image" at bounding box center [706, 202] width 20 height 27
click at [705, 9] on button "Close lightbox" at bounding box center [702, 9] width 13 height 12
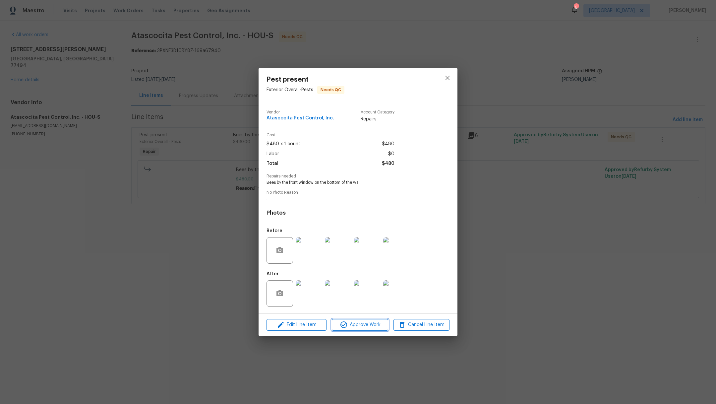
click at [359, 327] on span "Approve Work" at bounding box center [360, 325] width 52 height 8
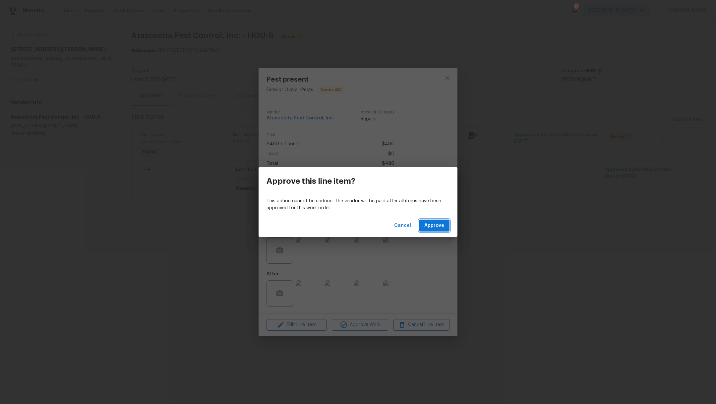
click at [445, 226] on button "Approve" at bounding box center [434, 225] width 31 height 12
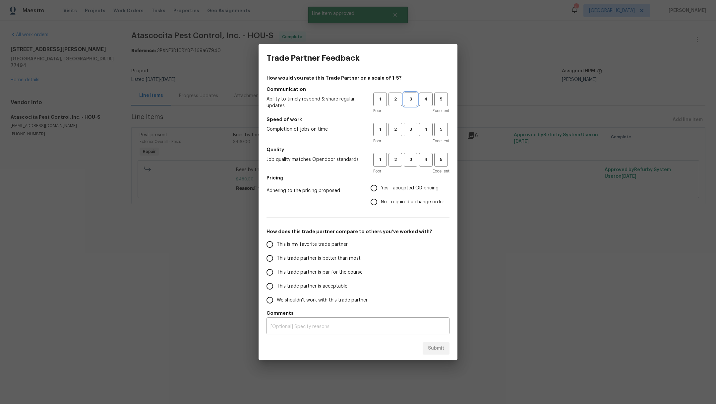
click at [411, 99] on span "3" at bounding box center [410, 99] width 12 height 8
click at [411, 128] on span "3" at bounding box center [410, 130] width 12 height 8
click at [413, 159] on span "3" at bounding box center [410, 160] width 12 height 8
click at [404, 203] on span "No - required a change order" at bounding box center [412, 202] width 63 height 7
click at [381, 203] on input "No - required a change order" at bounding box center [374, 202] width 14 height 14
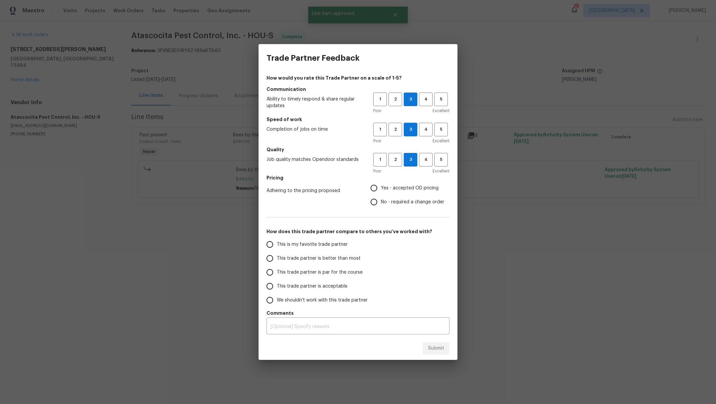
radio input "true"
click at [321, 246] on span "This is my favorite trade partner" at bounding box center [312, 244] width 71 height 7
click at [277, 246] on input "This is my favorite trade partner" at bounding box center [270, 244] width 14 height 14
click at [430, 348] on span "Submit" at bounding box center [436, 348] width 16 height 8
radio input "true"
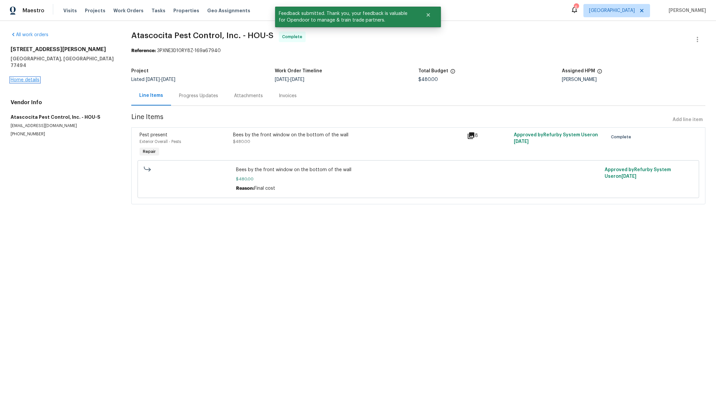
click at [25, 78] on link "Home details" at bounding box center [25, 80] width 29 height 5
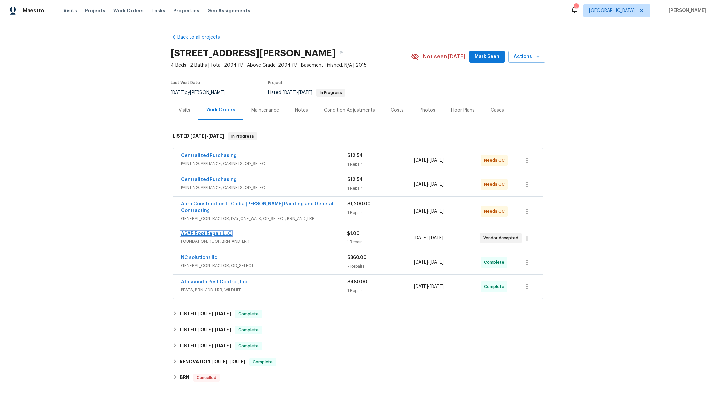
click at [182, 231] on link "ASAP Roof Repair LLC" at bounding box center [206, 233] width 51 height 5
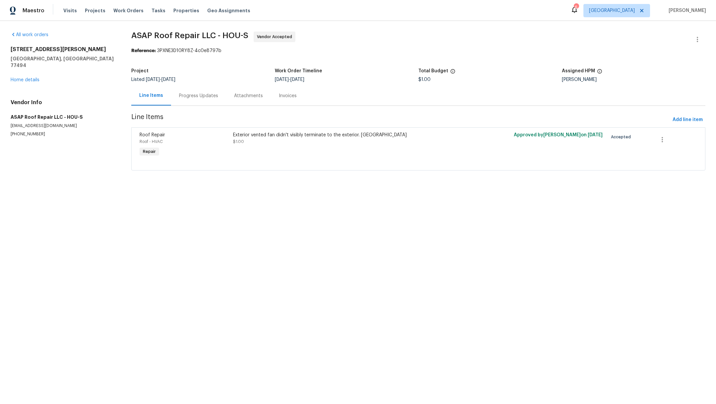
click at [193, 98] on div "Progress Updates" at bounding box center [198, 95] width 39 height 7
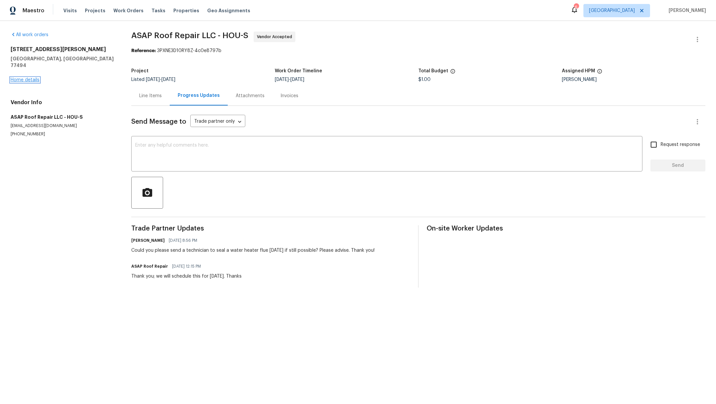
click at [38, 78] on link "Home details" at bounding box center [25, 80] width 29 height 5
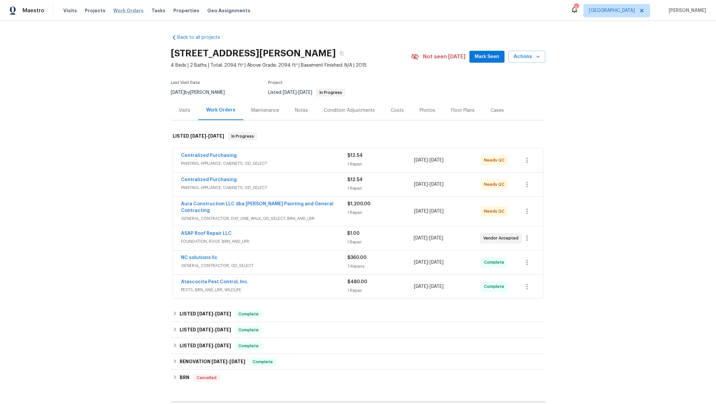
click at [119, 11] on span "Work Orders" at bounding box center [128, 10] width 30 height 7
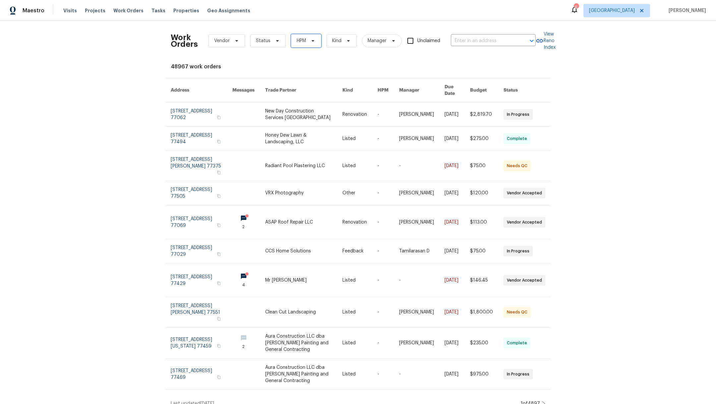
click at [295, 46] on span "HPM" at bounding box center [306, 40] width 30 height 13
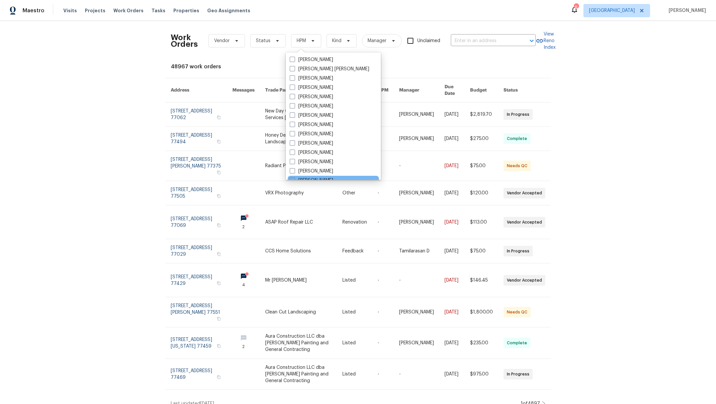
click at [294, 178] on span at bounding box center [292, 179] width 5 height 5
click at [294, 178] on input "[PERSON_NAME]" at bounding box center [292, 179] width 4 height 4
checkbox input "true"
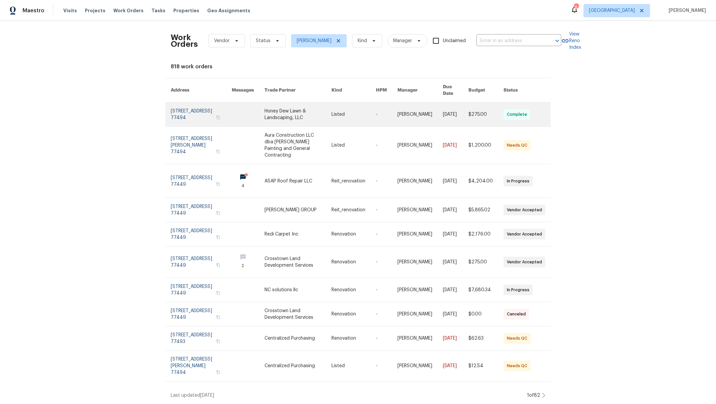
scroll to position [2, 0]
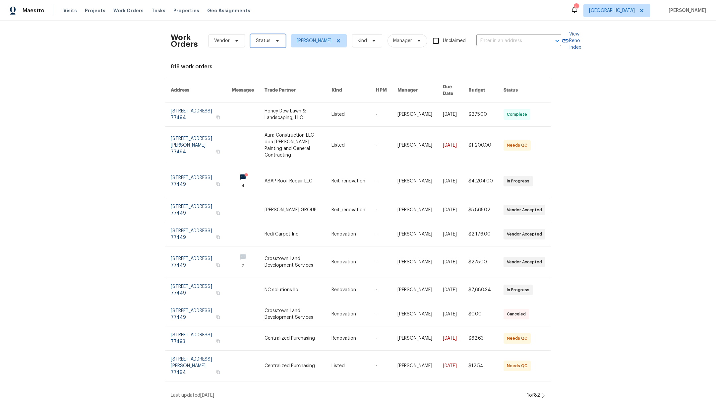
click at [257, 44] on span "Status" at bounding box center [263, 40] width 15 height 7
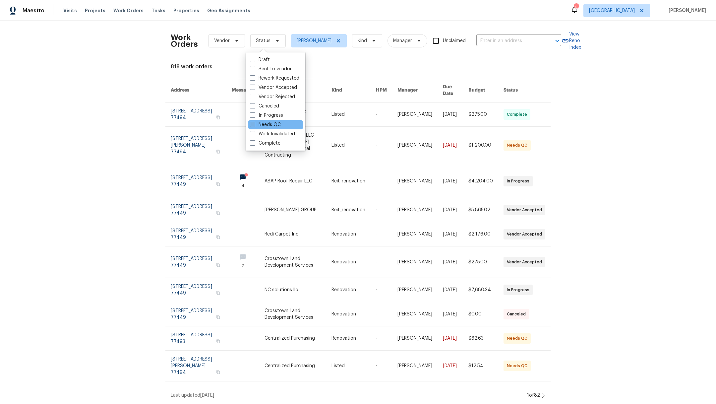
click at [253, 122] on span at bounding box center [252, 124] width 5 height 5
click at [253, 122] on input "Needs QC" at bounding box center [252, 123] width 4 height 4
checkbox input "true"
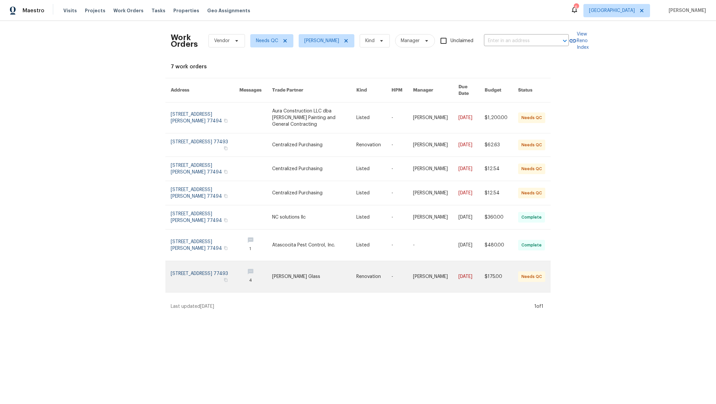
click at [197, 264] on link at bounding box center [205, 276] width 69 height 31
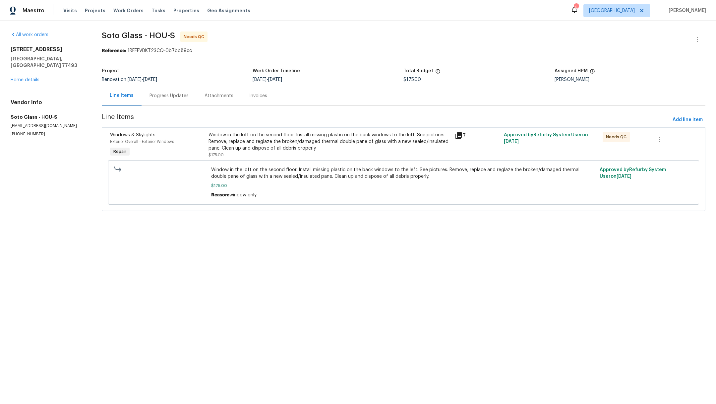
click at [242, 145] on div "Window in the loft on the second floor. Install missing plastic on the back win…" at bounding box center [330, 142] width 242 height 20
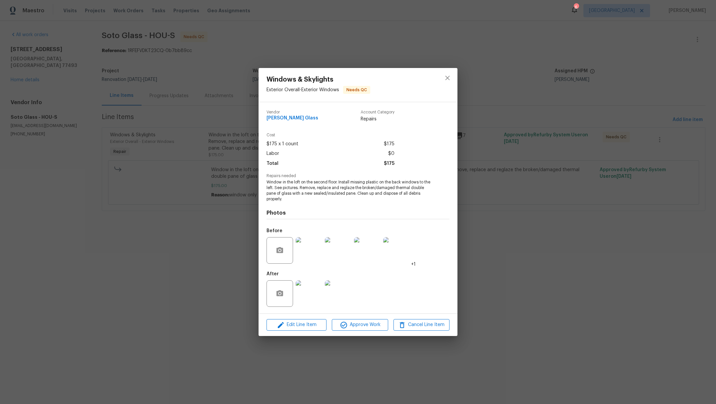
click at [305, 299] on img at bounding box center [309, 293] width 27 height 27
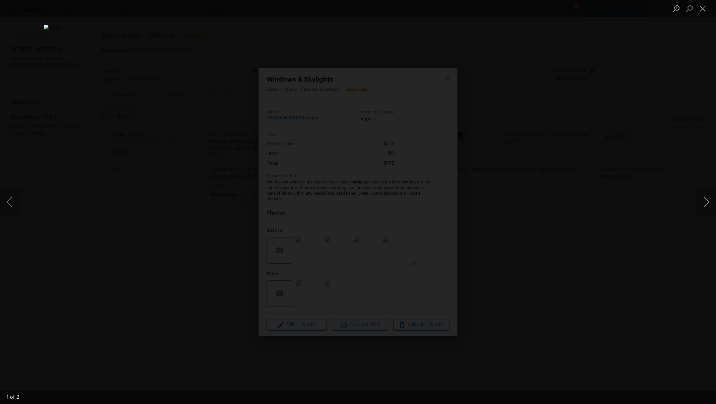
click at [707, 203] on button "Next image" at bounding box center [706, 202] width 20 height 27
click at [706, 11] on button "Close lightbox" at bounding box center [702, 9] width 13 height 12
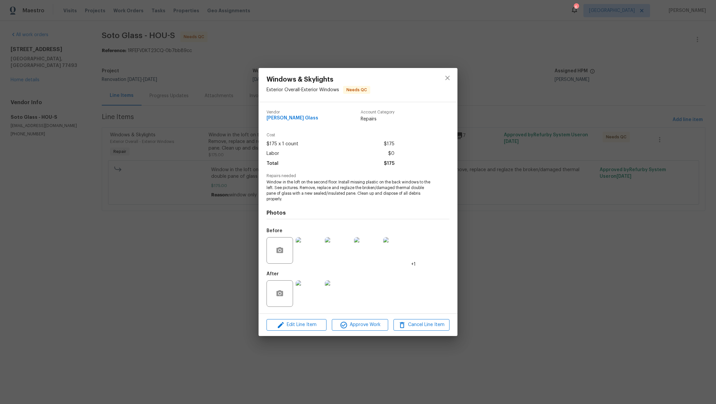
click at [304, 296] on img at bounding box center [309, 293] width 27 height 27
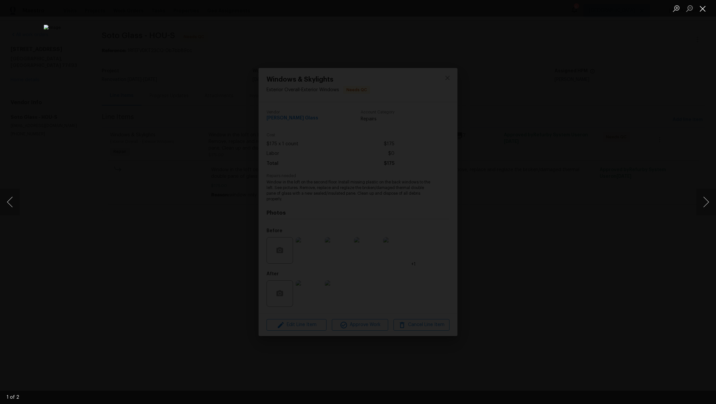
click at [705, 9] on button "Close lightbox" at bounding box center [702, 9] width 13 height 12
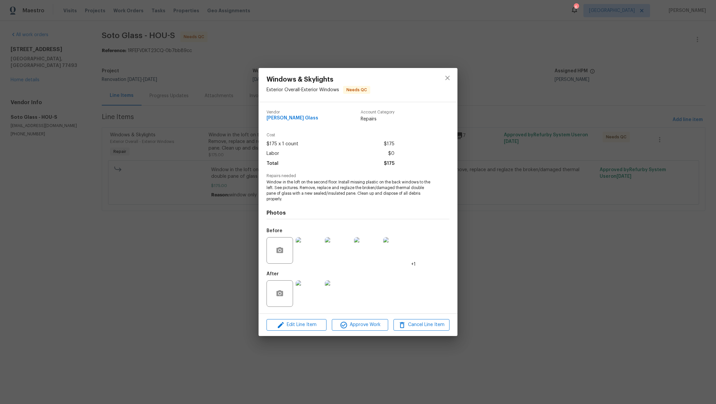
click at [303, 252] on img at bounding box center [309, 250] width 27 height 27
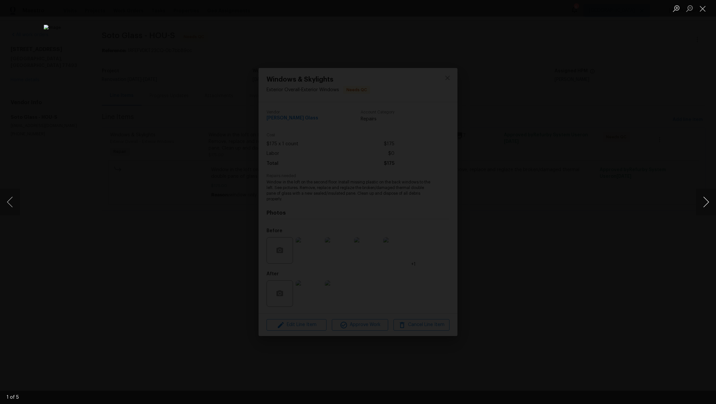
click at [707, 205] on button "Next image" at bounding box center [706, 202] width 20 height 27
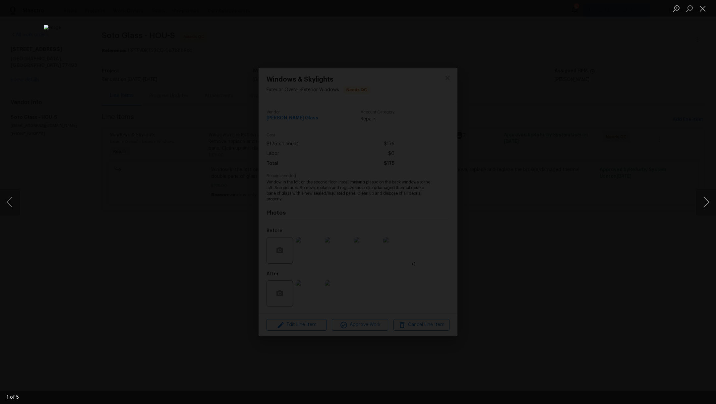
click at [707, 205] on button "Next image" at bounding box center [706, 202] width 20 height 27
click at [704, 11] on button "Close lightbox" at bounding box center [702, 9] width 13 height 12
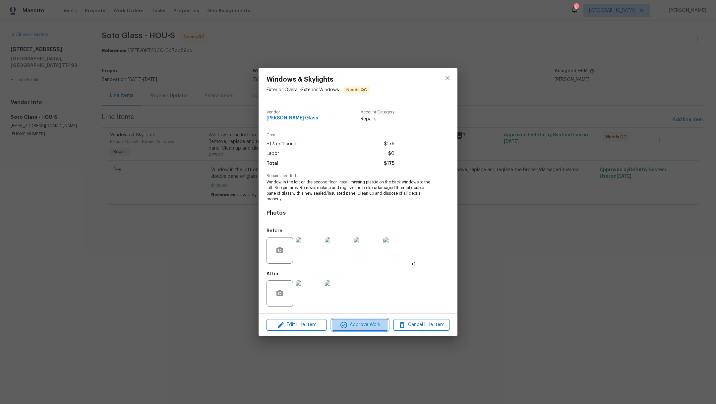
click at [372, 327] on span "Approve Work" at bounding box center [360, 325] width 52 height 8
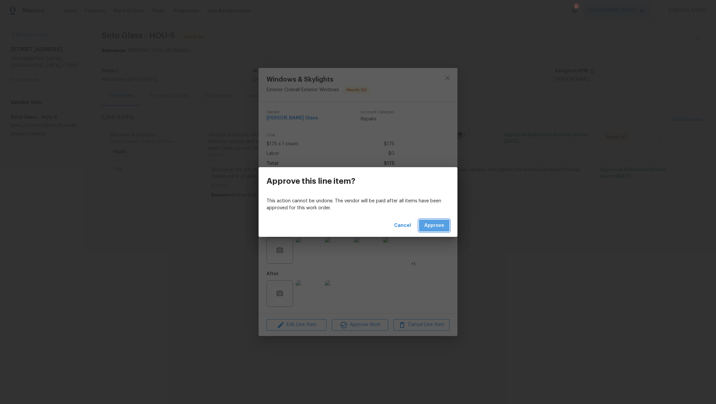
click at [432, 227] on span "Approve" at bounding box center [434, 225] width 20 height 8
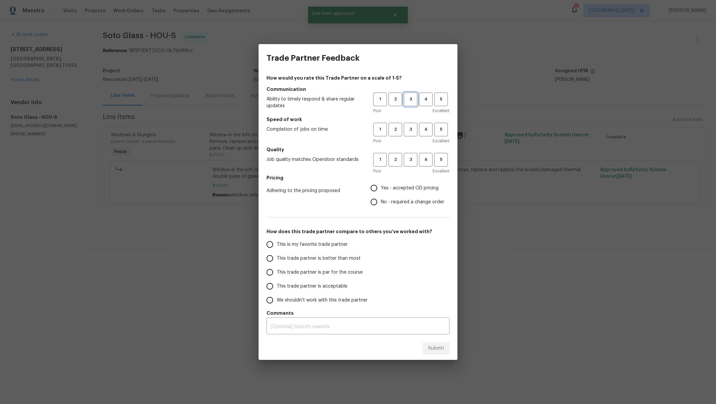
click at [405, 102] on span "3" at bounding box center [410, 99] width 12 height 8
click at [409, 130] on span "3" at bounding box center [410, 130] width 12 height 8
click at [409, 149] on h5 "Quality" at bounding box center [358, 149] width 183 height 7
click at [409, 159] on span "3" at bounding box center [410, 160] width 12 height 8
click at [407, 185] on span "Yes - accepted OD pricing" at bounding box center [410, 188] width 58 height 7
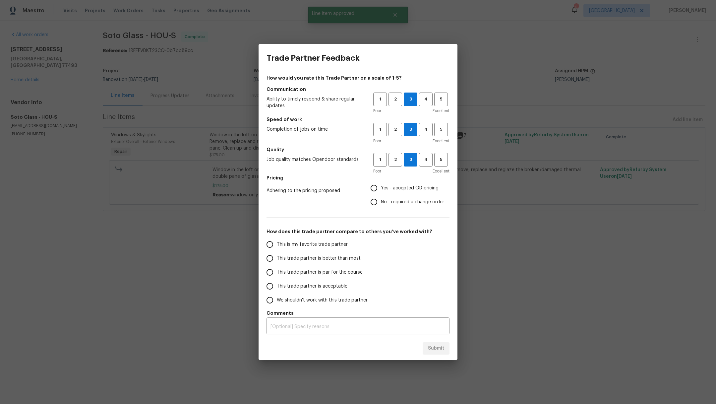
click at [381, 185] on input "Yes - accepted OD pricing" at bounding box center [374, 188] width 14 height 14
radio input "true"
click at [315, 258] on span "This trade partner is better than most" at bounding box center [319, 258] width 84 height 7
click at [277, 258] on input "This trade partner is better than most" at bounding box center [270, 258] width 14 height 14
click at [441, 348] on span "Submit" at bounding box center [436, 348] width 16 height 8
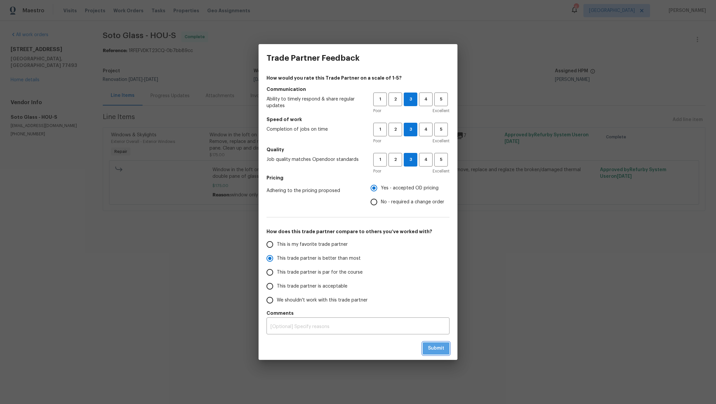
radio input "true"
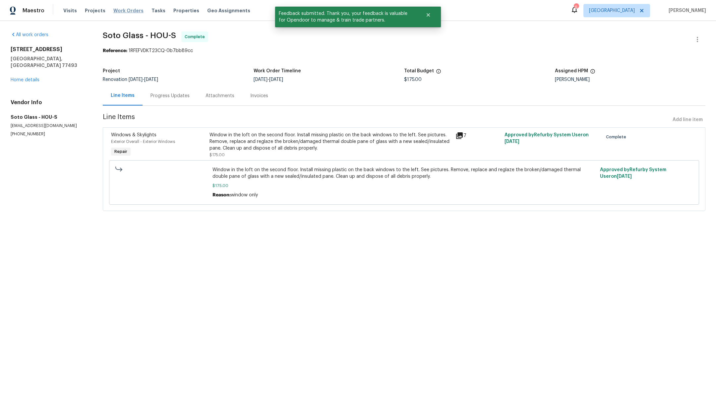
click at [119, 11] on span "Work Orders" at bounding box center [128, 10] width 30 height 7
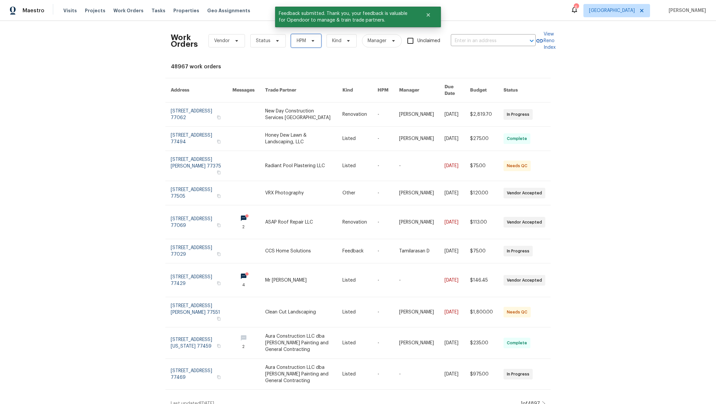
click at [295, 47] on span "HPM" at bounding box center [306, 40] width 30 height 13
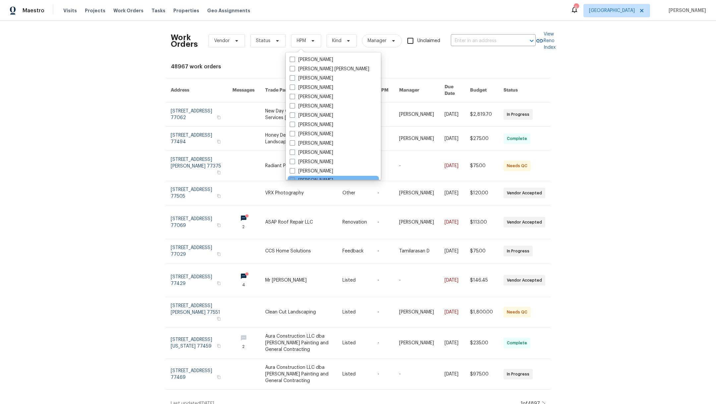
click at [291, 177] on span at bounding box center [292, 179] width 5 height 5
click at [291, 177] on input "[PERSON_NAME]" at bounding box center [292, 179] width 4 height 4
checkbox input "true"
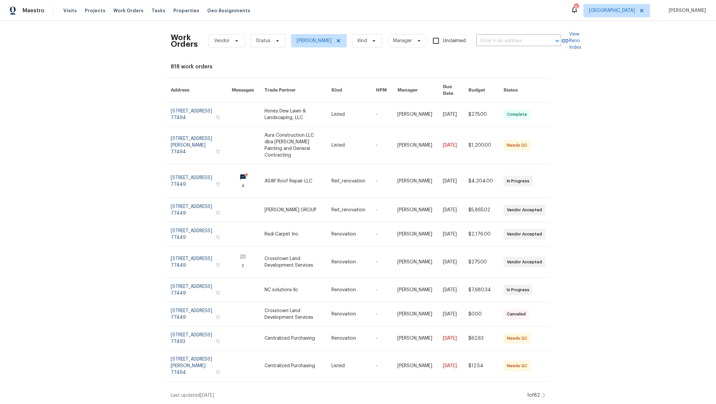
scroll to position [2, 0]
click at [251, 39] on span "Status" at bounding box center [267, 40] width 35 height 13
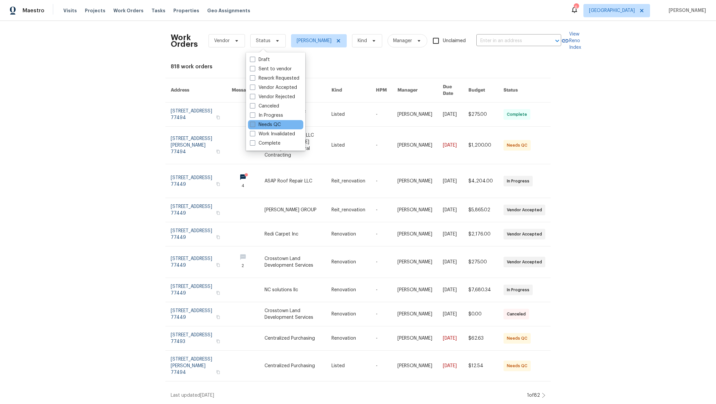
click at [251, 127] on span at bounding box center [252, 124] width 5 height 5
click at [251, 126] on input "Needs QC" at bounding box center [252, 123] width 4 height 4
checkbox input "true"
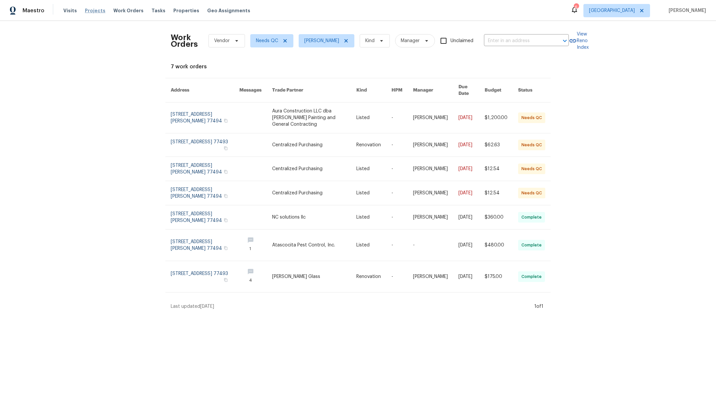
click at [94, 10] on span "Projects" at bounding box center [95, 10] width 21 height 7
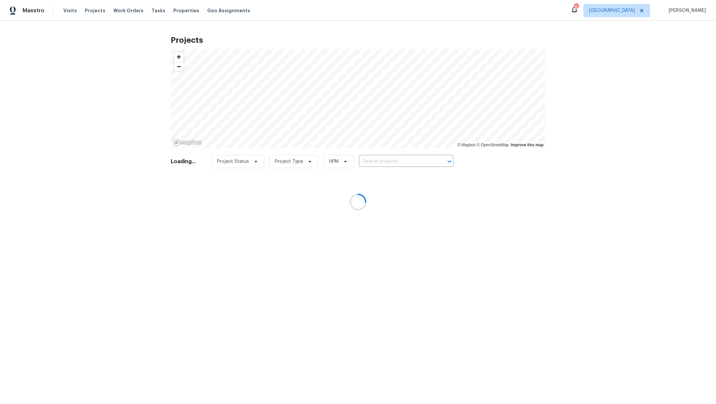
click at [401, 162] on div at bounding box center [358, 202] width 716 height 404
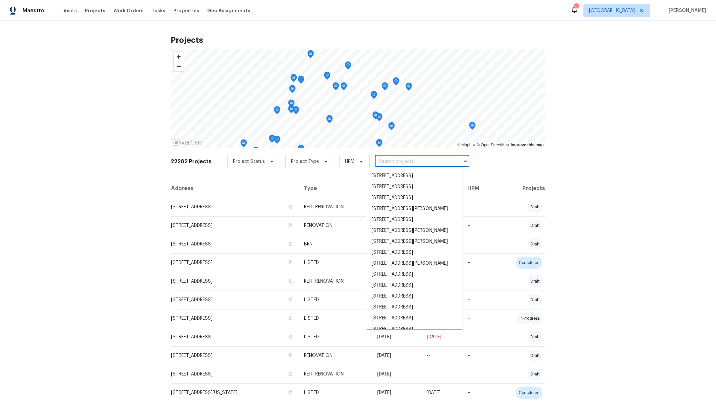
click at [401, 163] on input "text" at bounding box center [413, 161] width 76 height 10
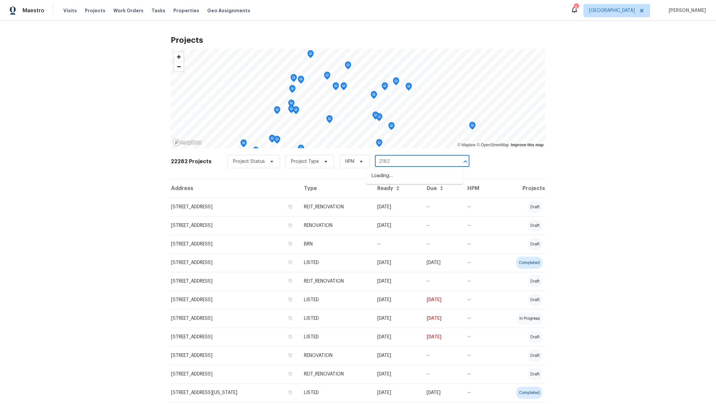
type input "21827"
click at [409, 192] on li "21827 Silverbrook Ln, Katy, TX 77449" at bounding box center [414, 186] width 97 height 11
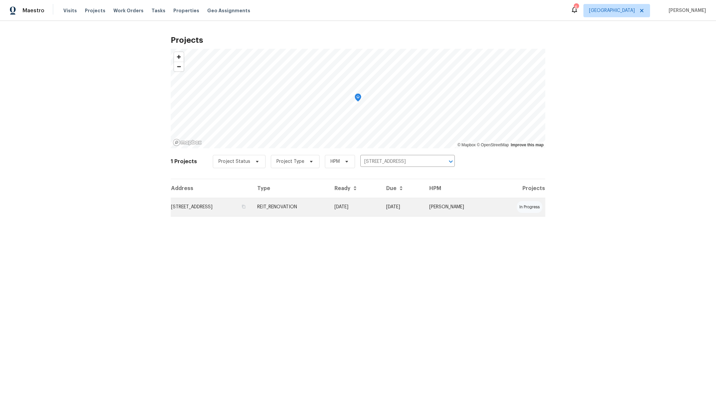
click at [205, 208] on td "21827 Silverbrook Ln, Katy, TX 77449" at bounding box center [211, 207] width 81 height 19
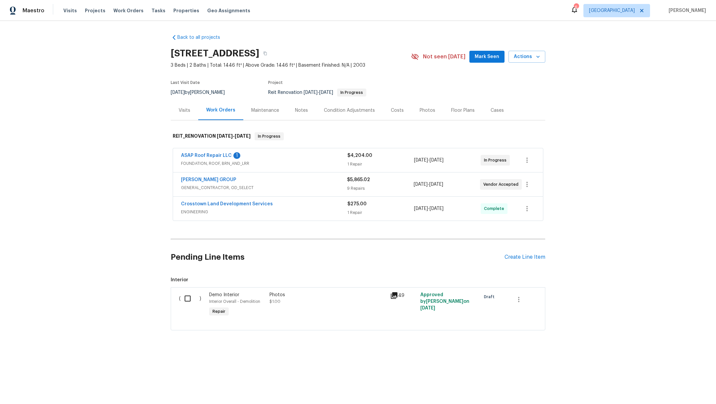
click at [295, 111] on div "Notes" at bounding box center [301, 110] width 13 height 7
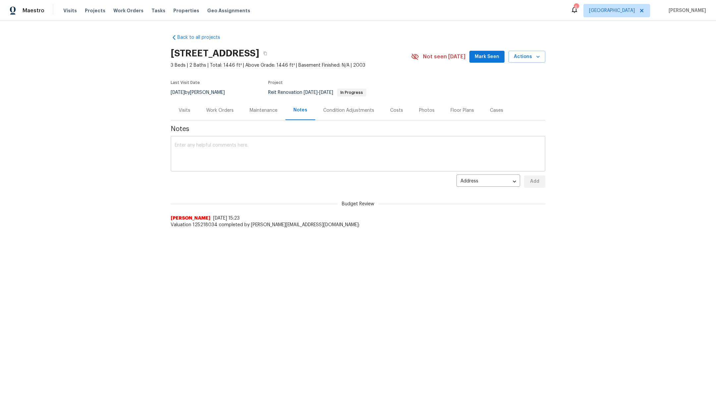
click at [267, 153] on textarea at bounding box center [358, 154] width 367 height 23
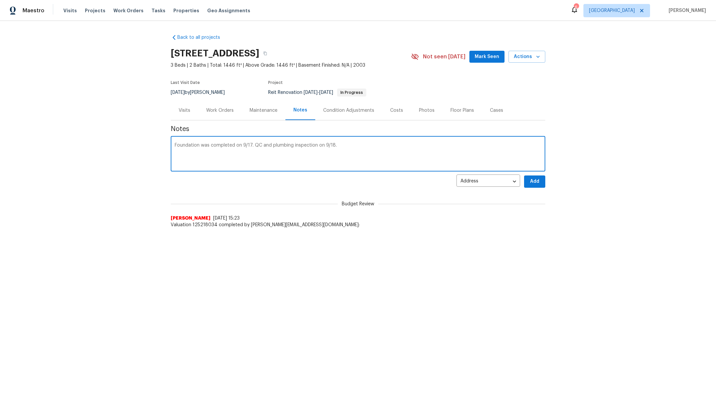
type textarea "Foundation was completed on 9/17. QC and plumbing inspection on 9/18."
click at [535, 179] on span "Add" at bounding box center [534, 181] width 11 height 8
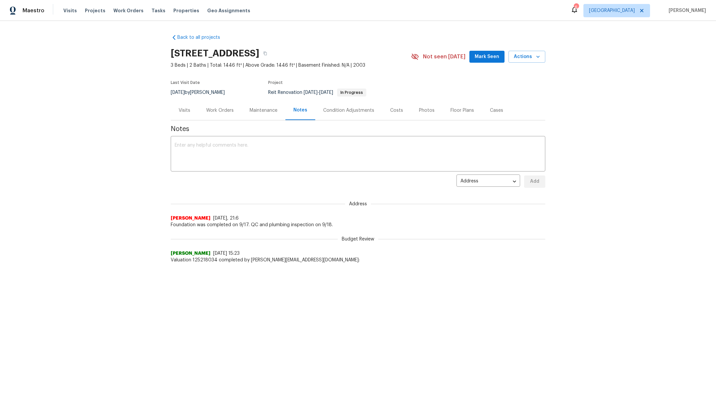
click at [482, 59] on span "Mark Seen" at bounding box center [487, 57] width 25 height 8
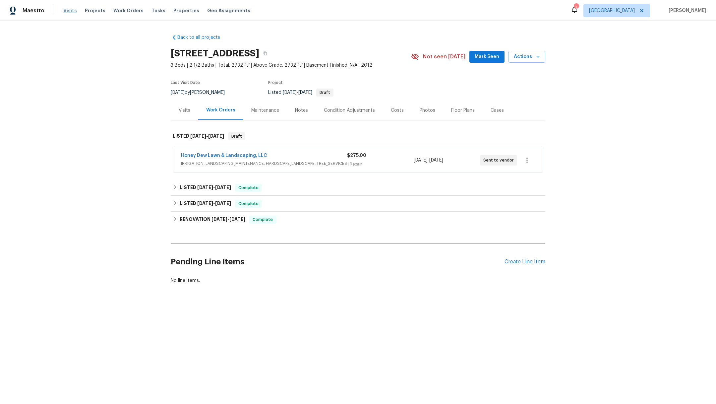
click at [63, 12] on span "Visits" at bounding box center [70, 10] width 14 height 7
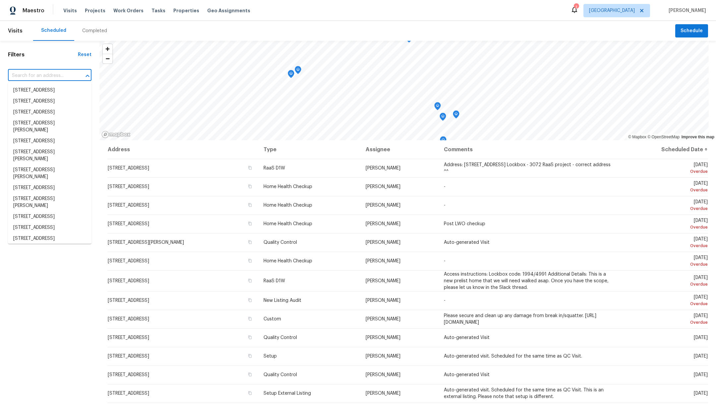
click at [28, 75] on input "text" at bounding box center [40, 76] width 65 height 10
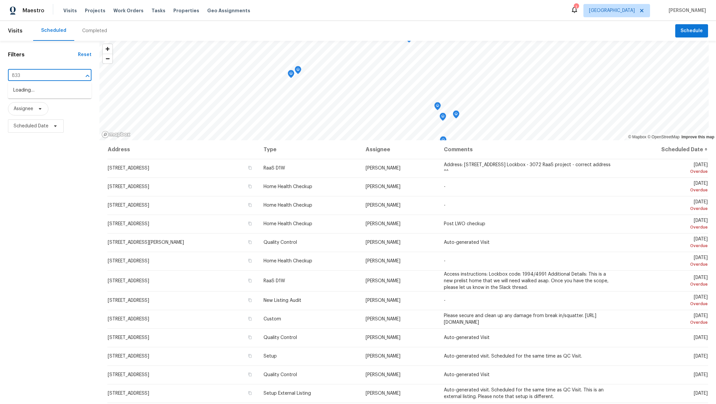
type input "8335"
click at [36, 129] on li "[STREET_ADDRESS]" at bounding box center [50, 123] width 84 height 11
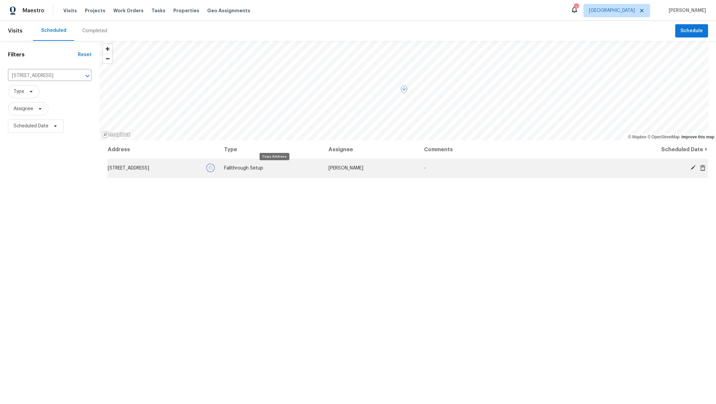
click at [214, 169] on button "button" at bounding box center [211, 168] width 6 height 6
